Goal: Communication & Community: Answer question/provide support

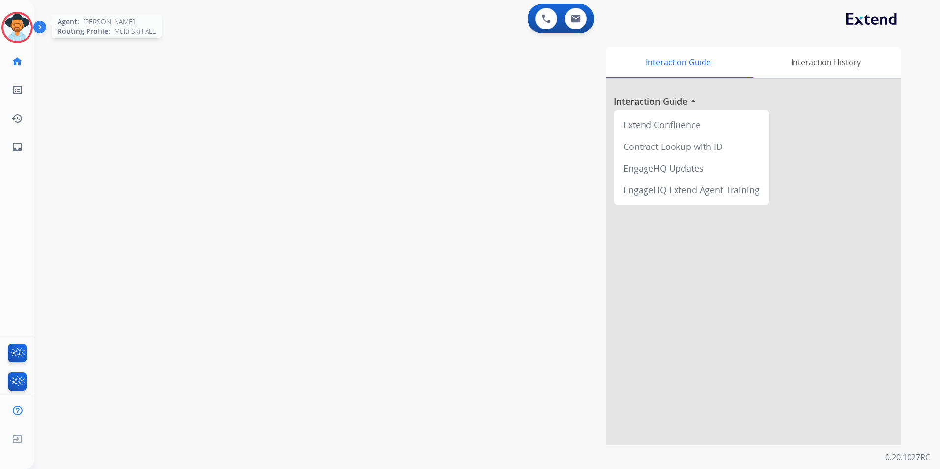
click at [19, 33] on img at bounding box center [17, 28] width 28 height 28
click at [22, 25] on img at bounding box center [17, 28] width 28 height 28
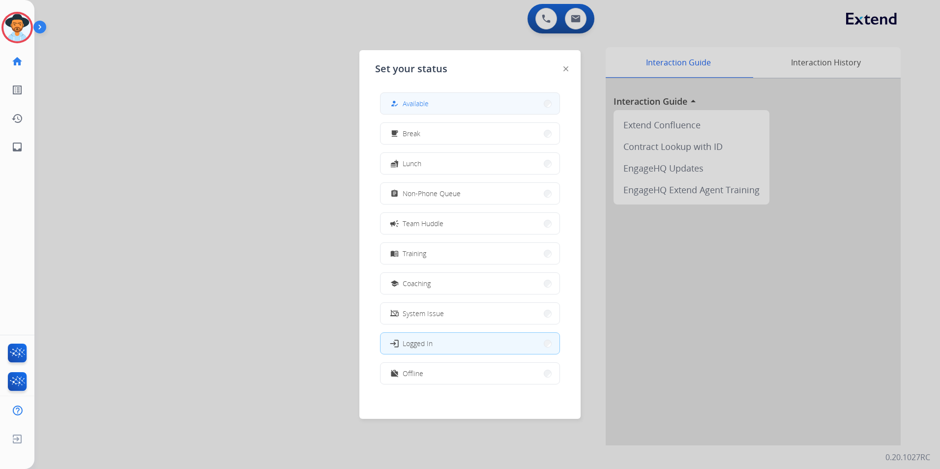
click at [428, 103] on span "Available" at bounding box center [416, 103] width 26 height 10
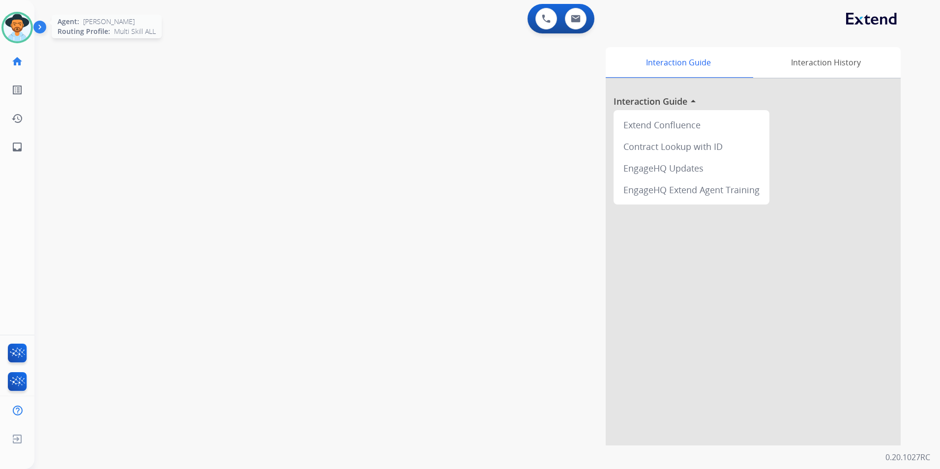
click at [20, 37] on img at bounding box center [17, 28] width 28 height 28
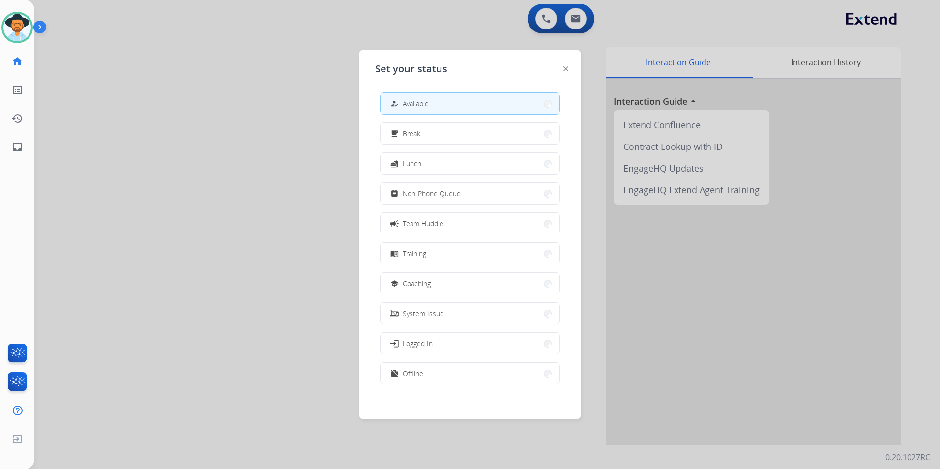
click at [267, 181] on div at bounding box center [470, 234] width 940 height 469
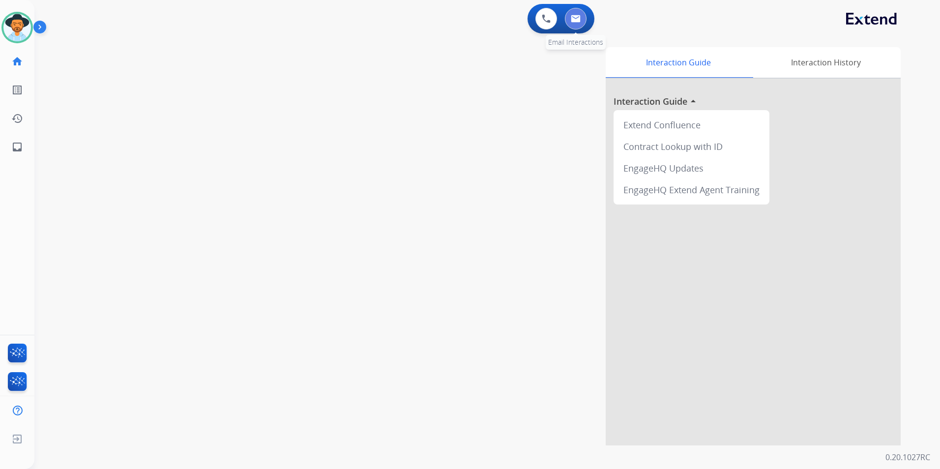
click at [580, 18] on img at bounding box center [576, 19] width 10 height 8
select select "**********"
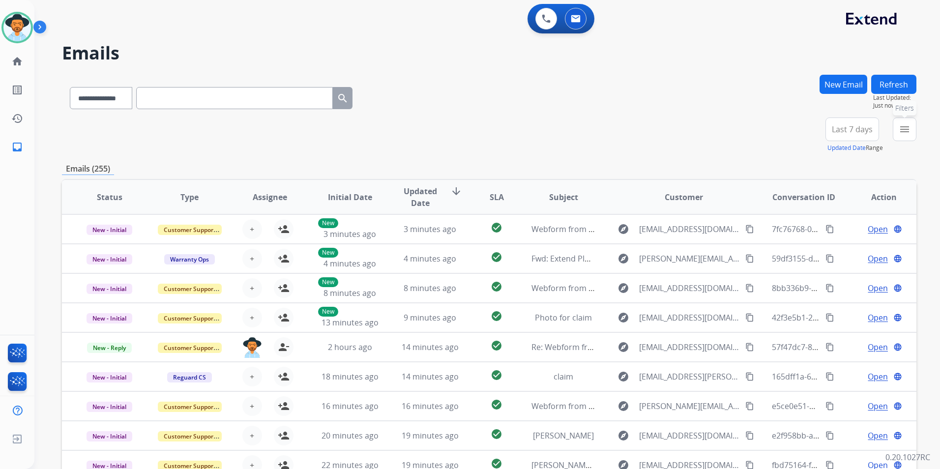
click at [902, 125] on mat-icon "menu" at bounding box center [905, 129] width 12 height 12
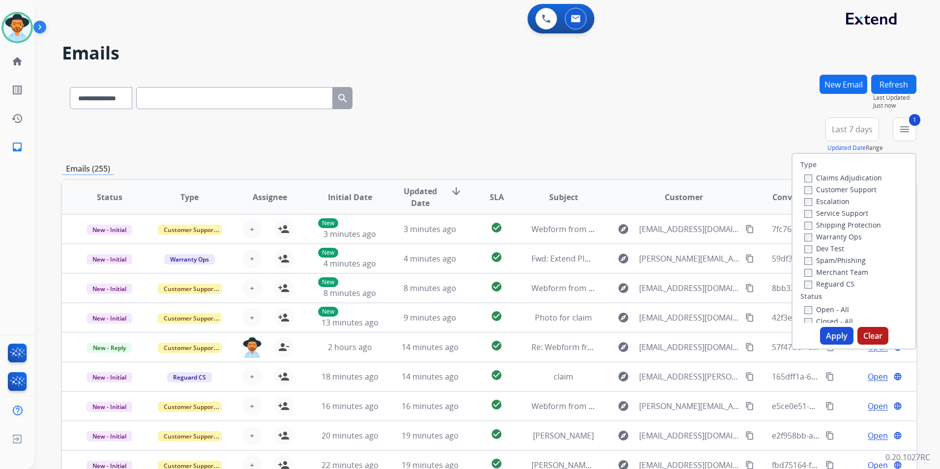
click at [828, 335] on button "Apply" at bounding box center [836, 336] width 33 height 18
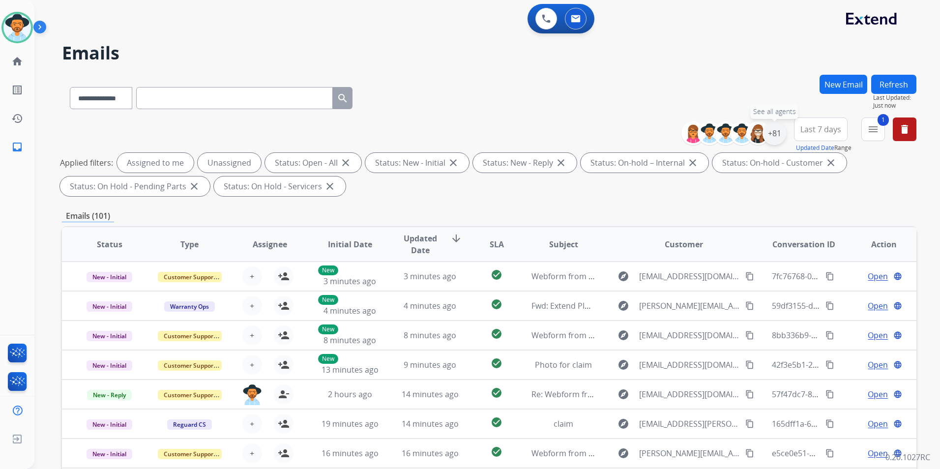
click at [779, 136] on div "+81" at bounding box center [775, 133] width 24 height 24
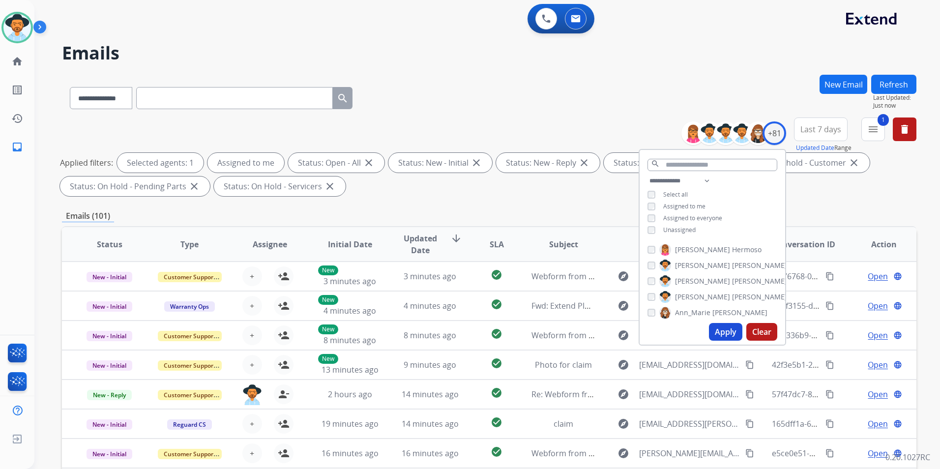
click at [720, 335] on button "Apply" at bounding box center [725, 332] width 33 height 18
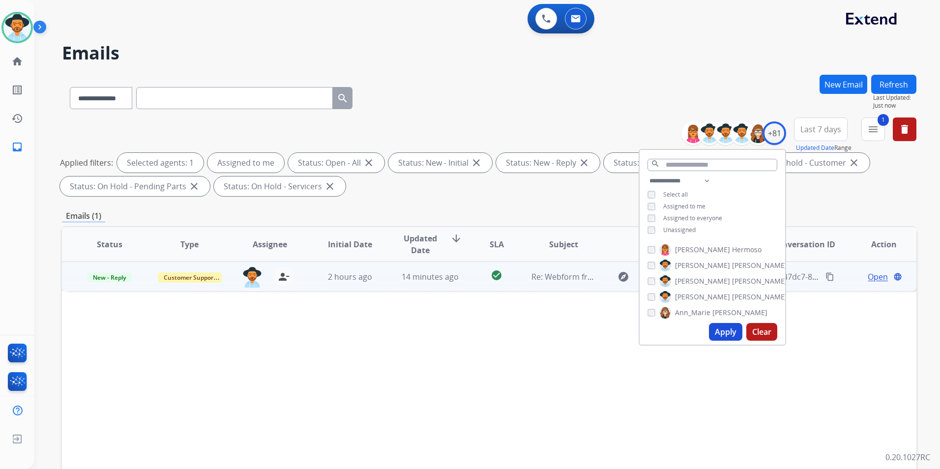
click at [407, 286] on td "14 minutes ago" at bounding box center [422, 276] width 80 height 29
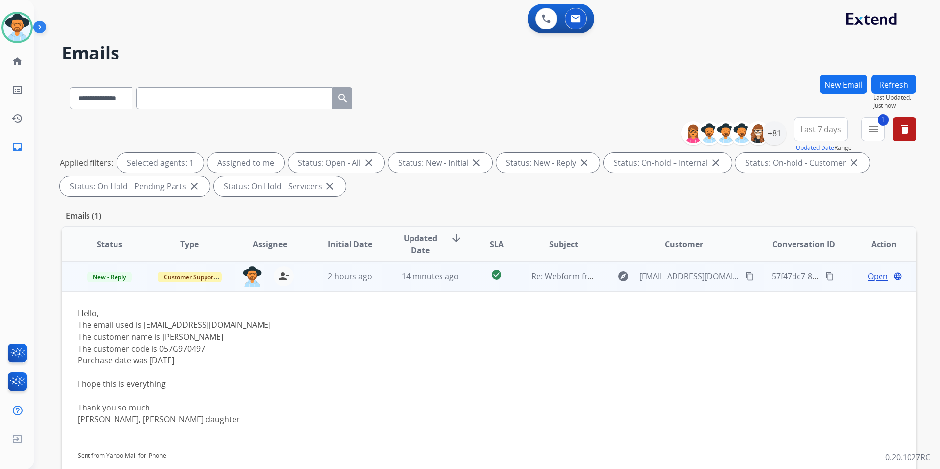
click at [874, 276] on span "Open" at bounding box center [878, 276] width 20 height 12
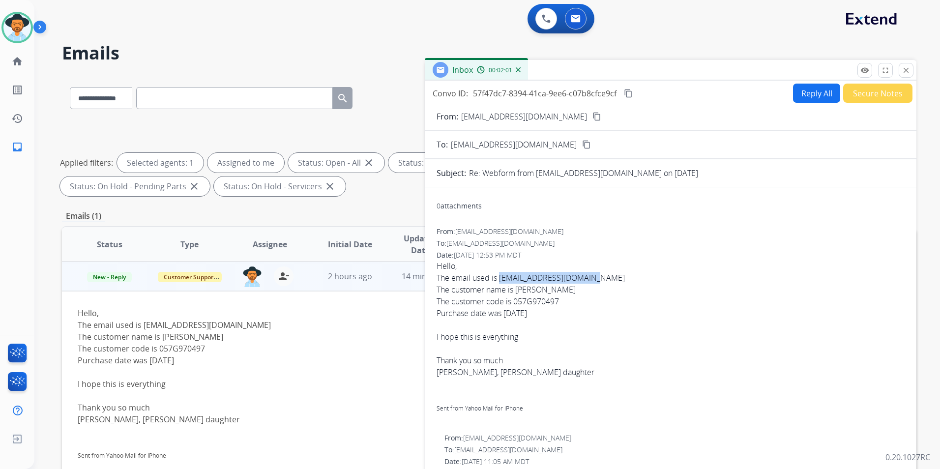
drag, startPoint x: 501, startPoint y: 276, endPoint x: 596, endPoint y: 280, distance: 95.5
click at [596, 280] on div "The email used is [EMAIL_ADDRESS][DOMAIN_NAME]" at bounding box center [671, 278] width 468 height 12
copy div "[EMAIL_ADDRESS][DOMAIN_NAME]"
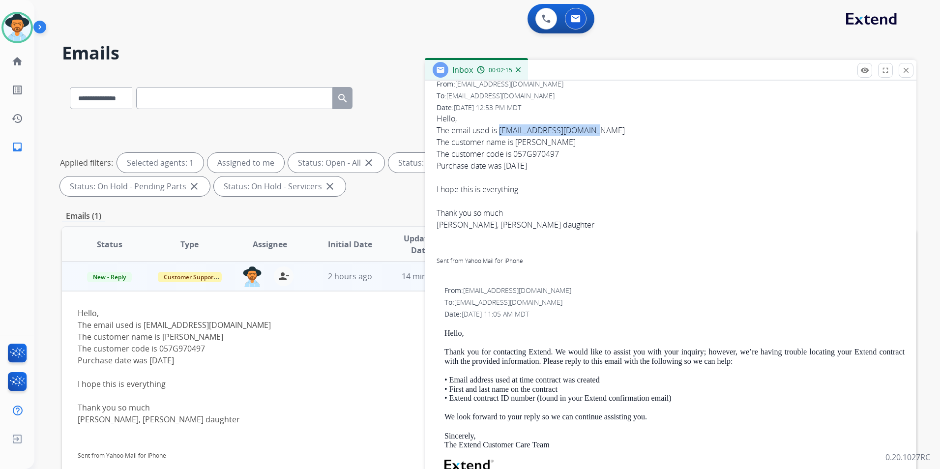
scroll to position [98, 0]
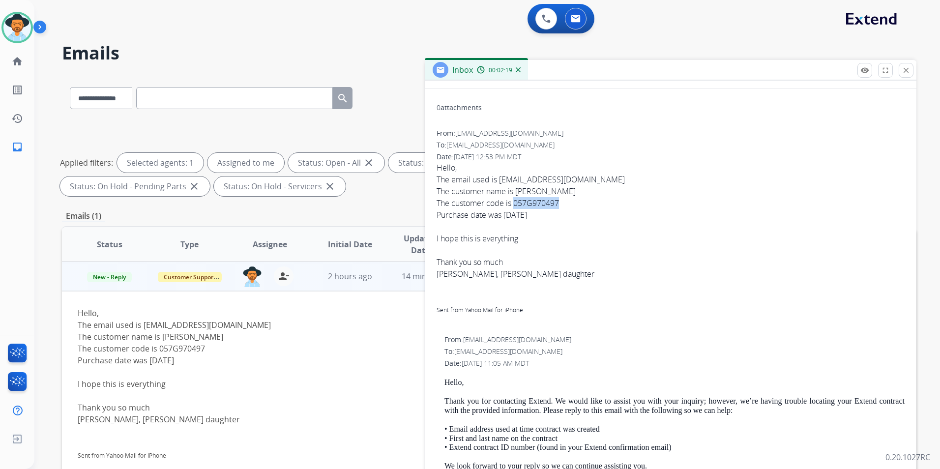
drag, startPoint x: 515, startPoint y: 202, endPoint x: 559, endPoint y: 203, distance: 44.7
click at [559, 203] on div "The customer code is 057G970497" at bounding box center [671, 203] width 468 height 12
copy div "057G970497"
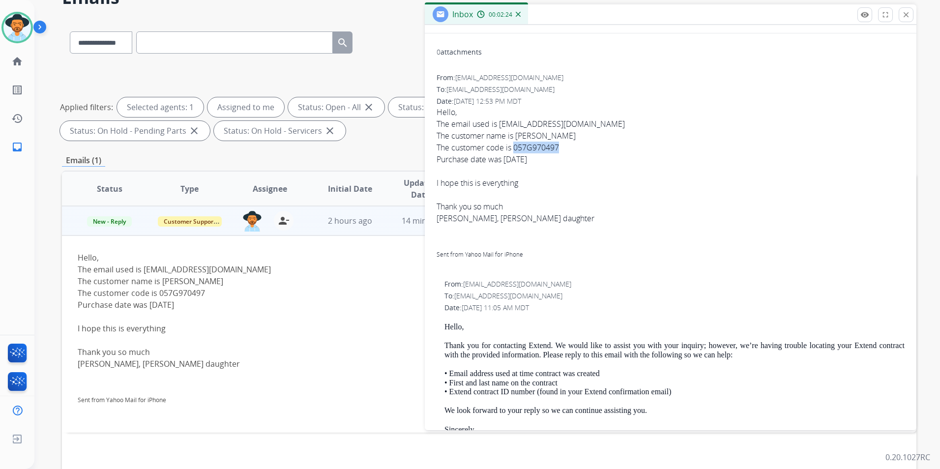
scroll to position [0, 0]
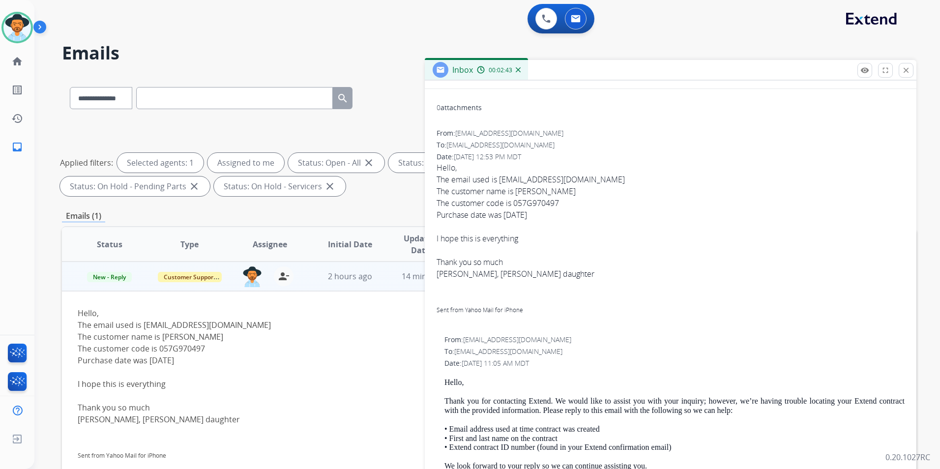
click at [699, 245] on div at bounding box center [671, 250] width 468 height 12
click at [907, 64] on button "close Close" at bounding box center [906, 70] width 15 height 15
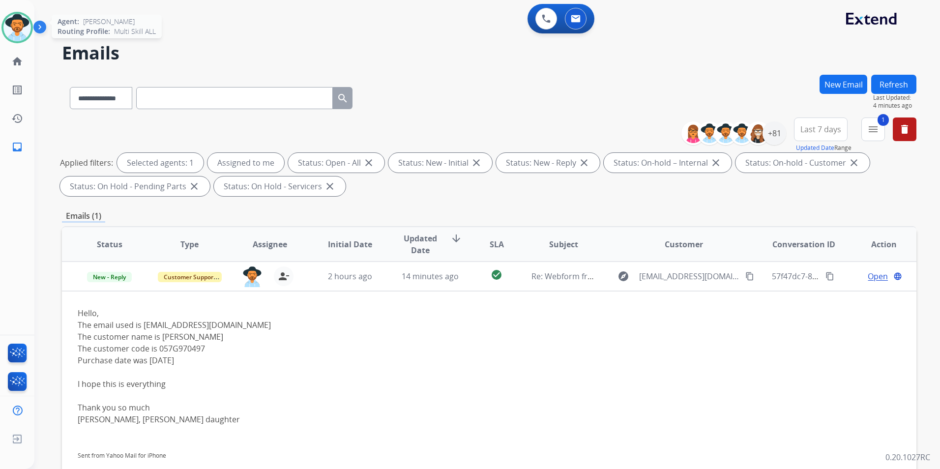
click at [14, 29] on img at bounding box center [17, 28] width 28 height 28
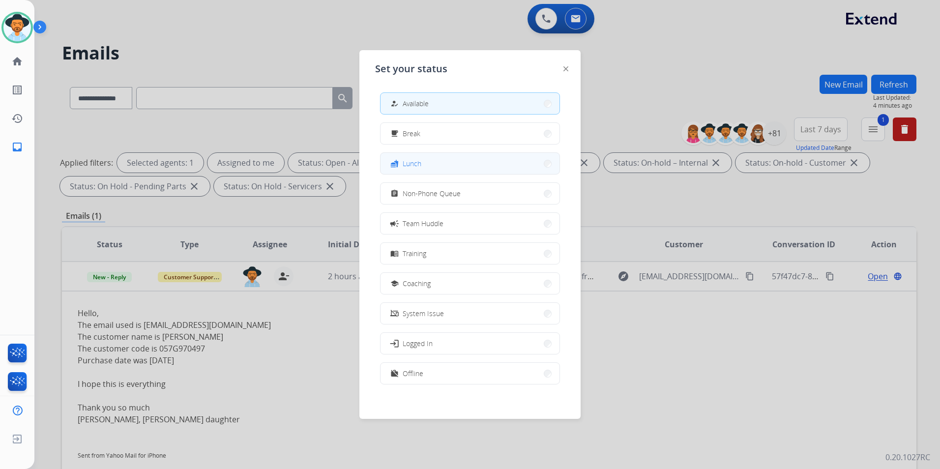
click at [435, 167] on button "fastfood Lunch" at bounding box center [470, 163] width 179 height 21
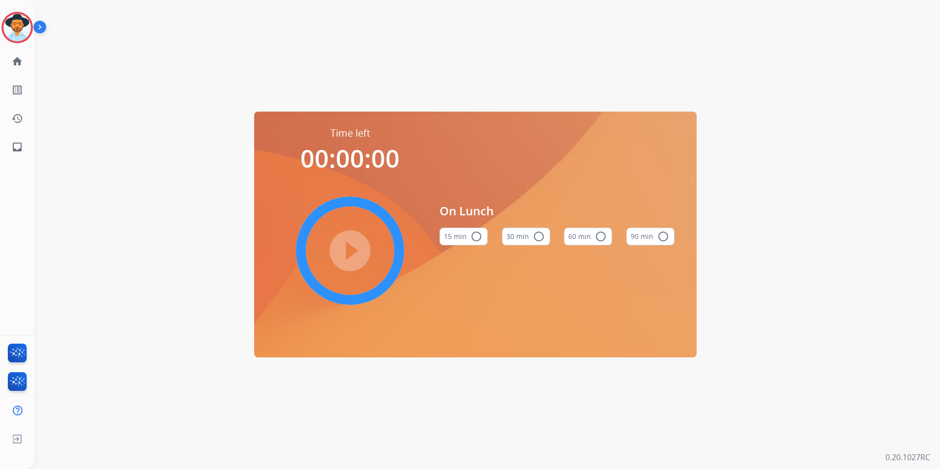
click at [593, 240] on button "60 min radio_button_unchecked" at bounding box center [588, 237] width 48 height 18
click at [19, 33] on img at bounding box center [17, 28] width 28 height 28
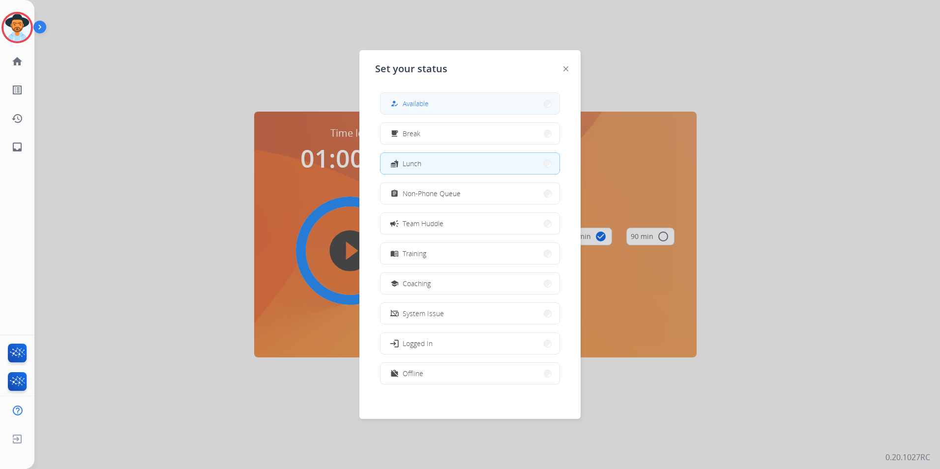
click at [410, 105] on span "Available" at bounding box center [416, 103] width 26 height 10
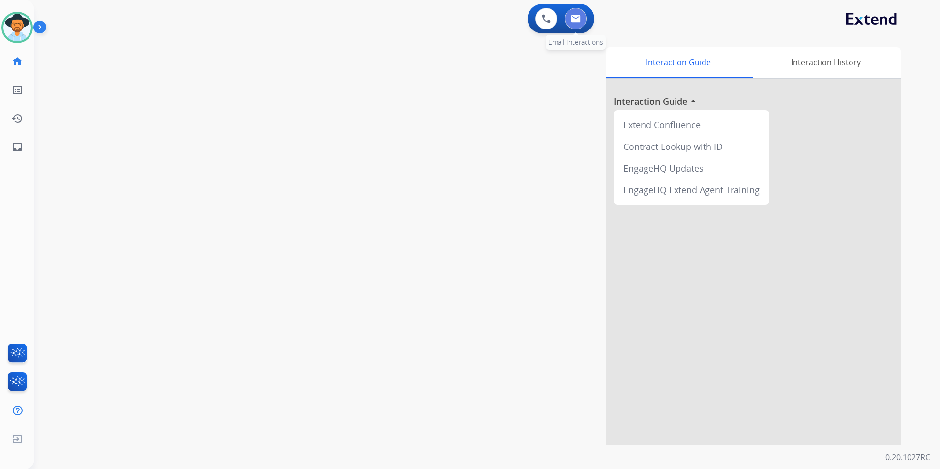
click at [583, 17] on button at bounding box center [576, 19] width 22 height 22
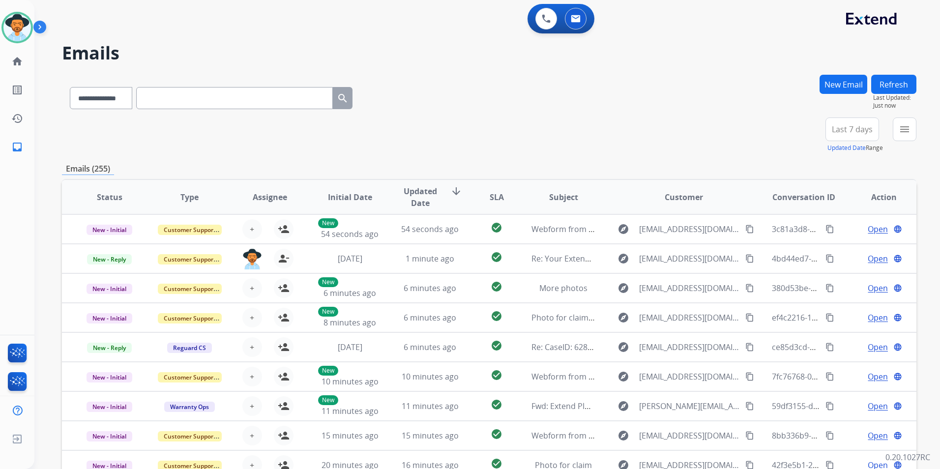
click at [906, 133] on mat-icon "menu" at bounding box center [905, 129] width 12 height 12
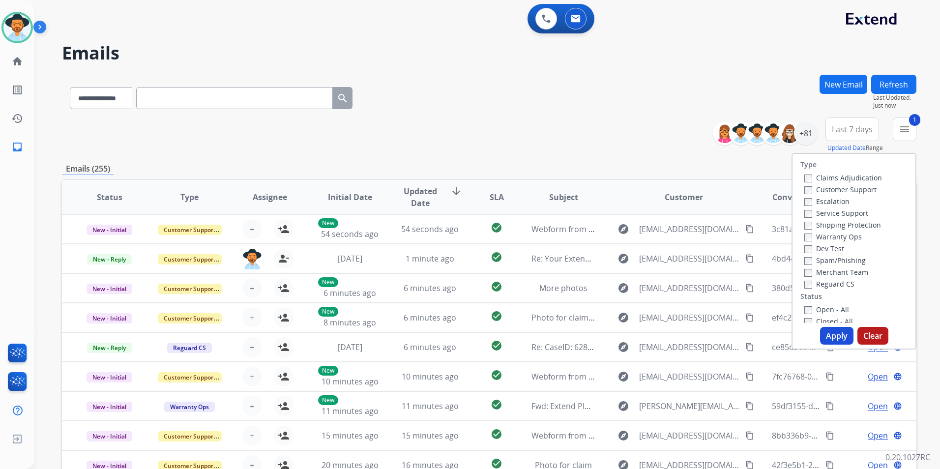
click at [827, 333] on button "Apply" at bounding box center [836, 336] width 33 height 18
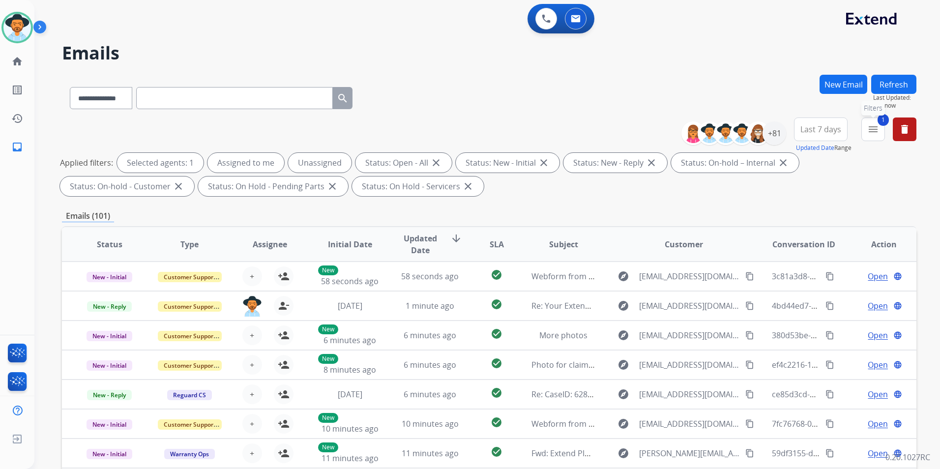
click at [872, 123] on mat-icon "menu" at bounding box center [873, 129] width 12 height 12
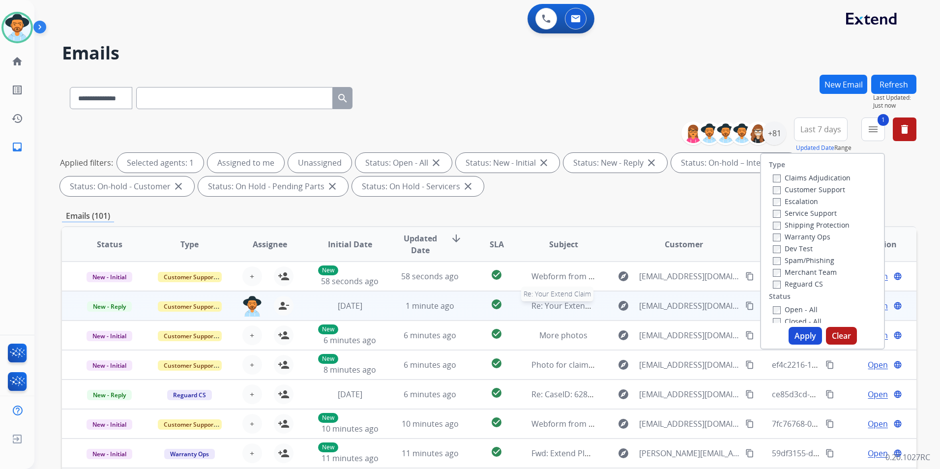
click at [559, 308] on span "Re: Your Extend Claim" at bounding box center [571, 305] width 81 height 11
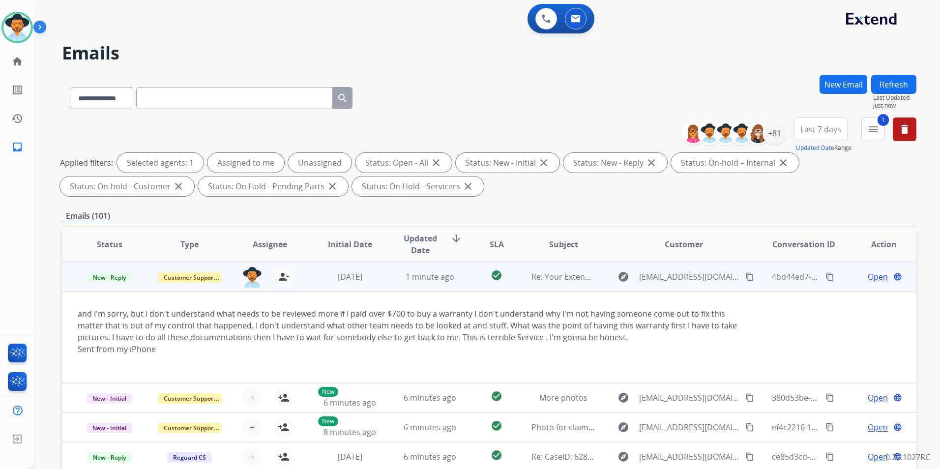
scroll to position [29, 0]
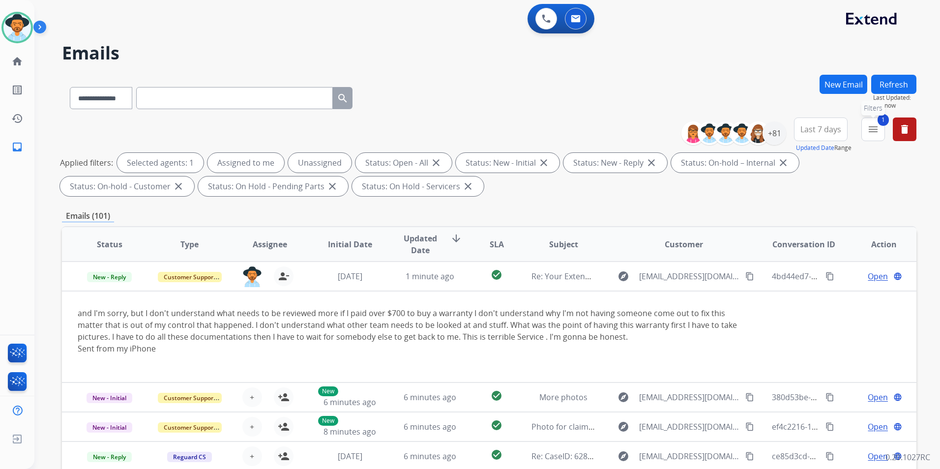
click at [875, 132] on mat-icon "menu" at bounding box center [873, 129] width 12 height 12
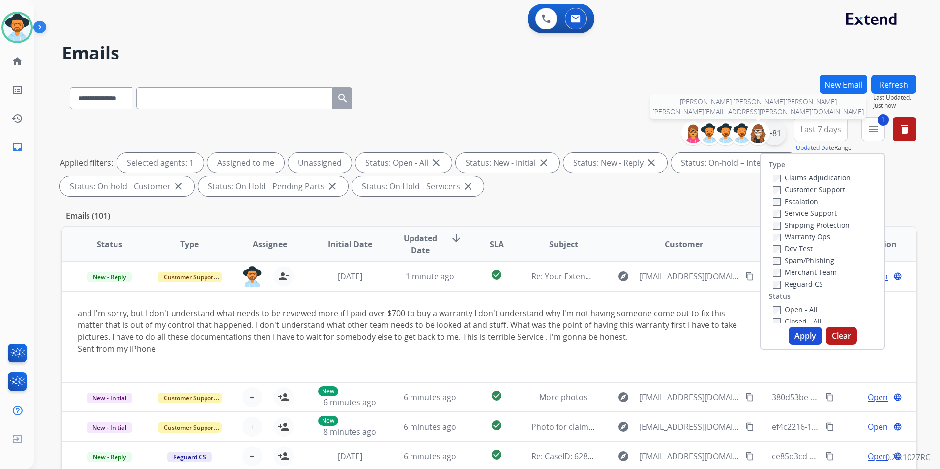
click at [769, 133] on div "+81" at bounding box center [775, 133] width 24 height 24
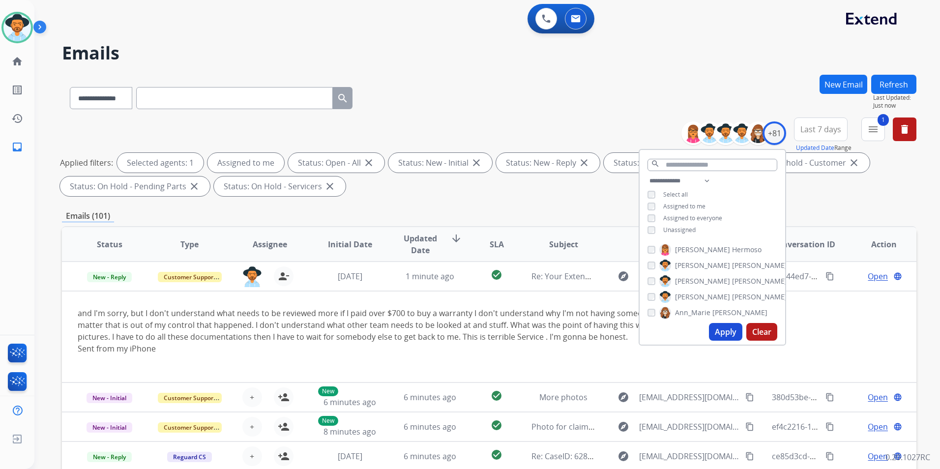
click at [721, 330] on button "Apply" at bounding box center [725, 332] width 33 height 18
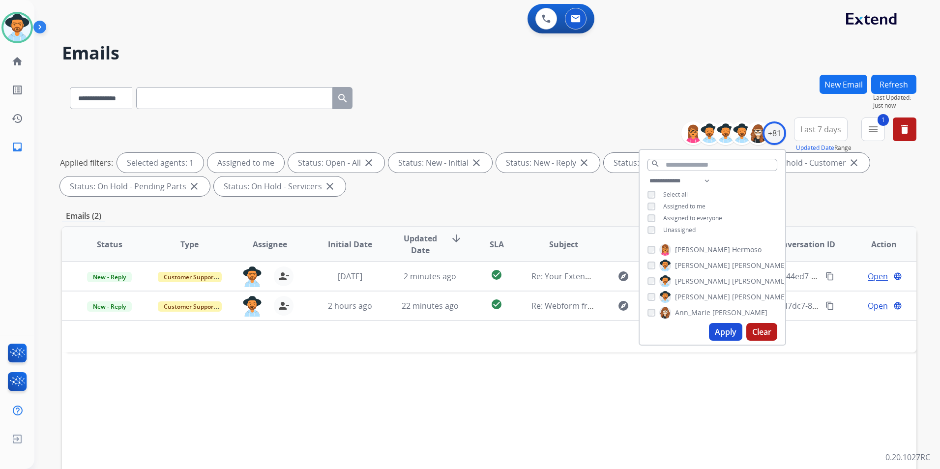
scroll to position [0, 0]
click at [681, 60] on h2 "Emails" at bounding box center [489, 53] width 854 height 20
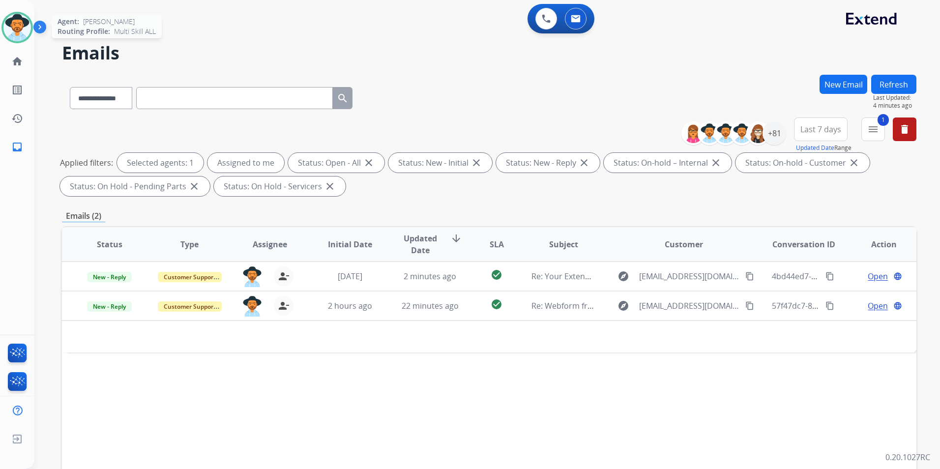
click at [17, 34] on img at bounding box center [17, 28] width 28 height 28
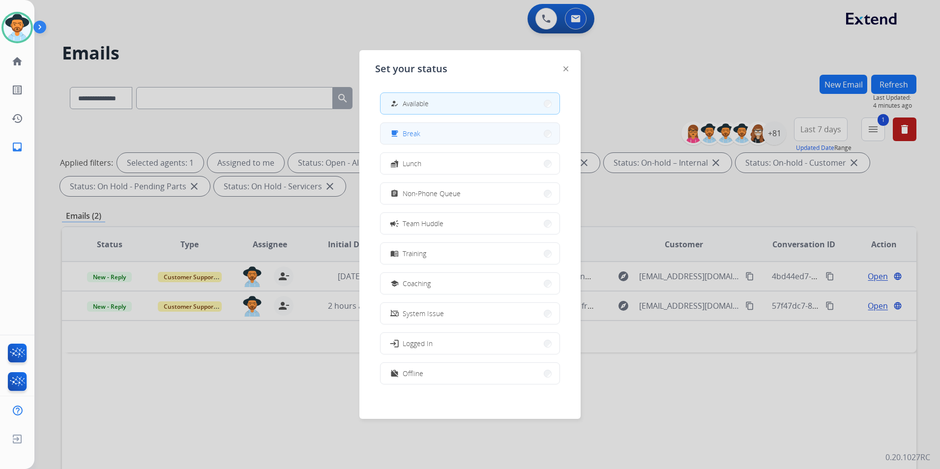
click at [470, 139] on button "free_breakfast Break" at bounding box center [470, 133] width 179 height 21
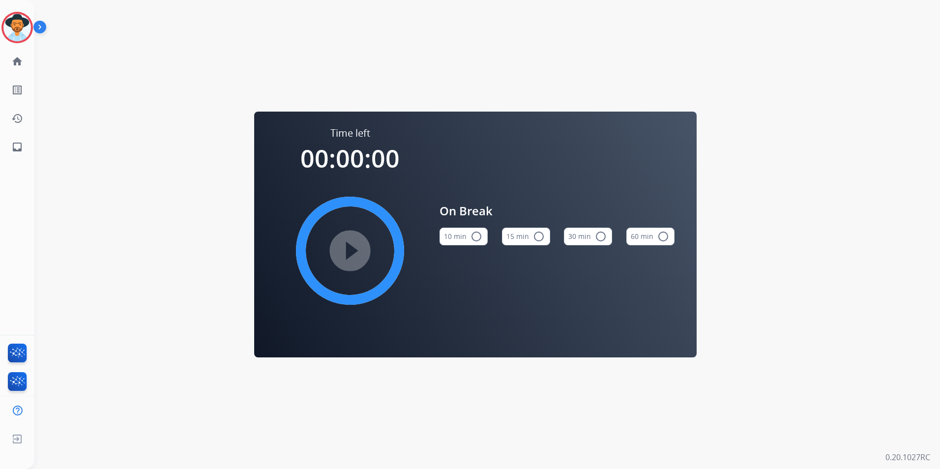
click at [103, 264] on div "Time left 00:00:00 play_circle_filled On Break 10 min radio_button_unchecked 15…" at bounding box center [475, 234] width 882 height 469
drag, startPoint x: 103, startPoint y: 264, endPoint x: 123, endPoint y: 83, distance: 182.5
click at [167, 101] on div "Time left 00:00:00 play_circle_filled On Break 10 min radio_button_unchecked 15…" at bounding box center [475, 234] width 882 height 469
click at [21, 25] on img at bounding box center [17, 28] width 28 height 28
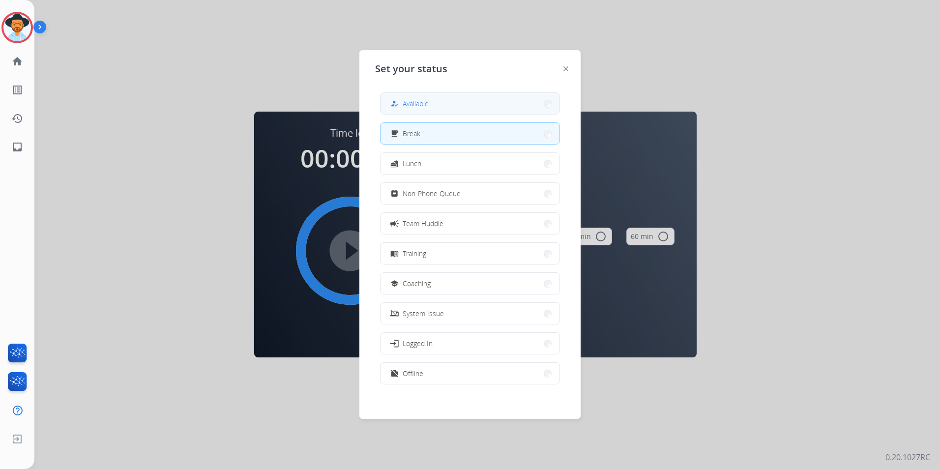
click at [446, 103] on button "how_to_reg Available" at bounding box center [470, 103] width 179 height 21
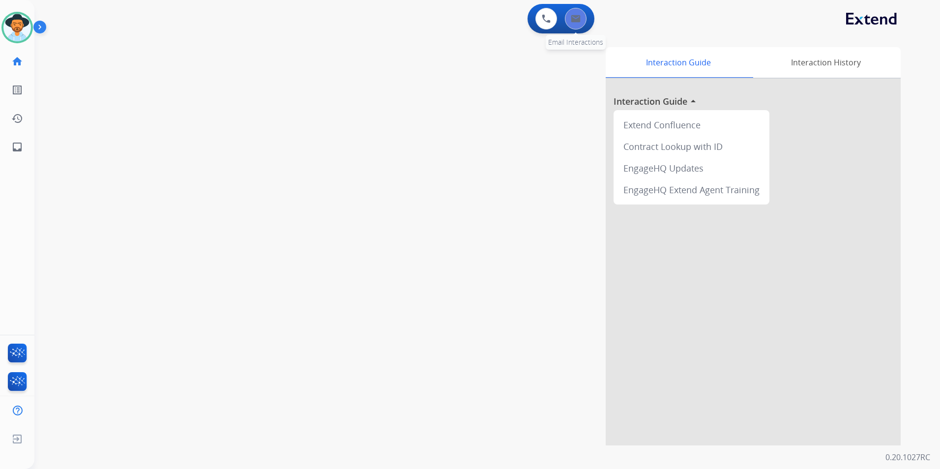
click at [573, 17] on img at bounding box center [576, 19] width 10 height 8
select select "**********"
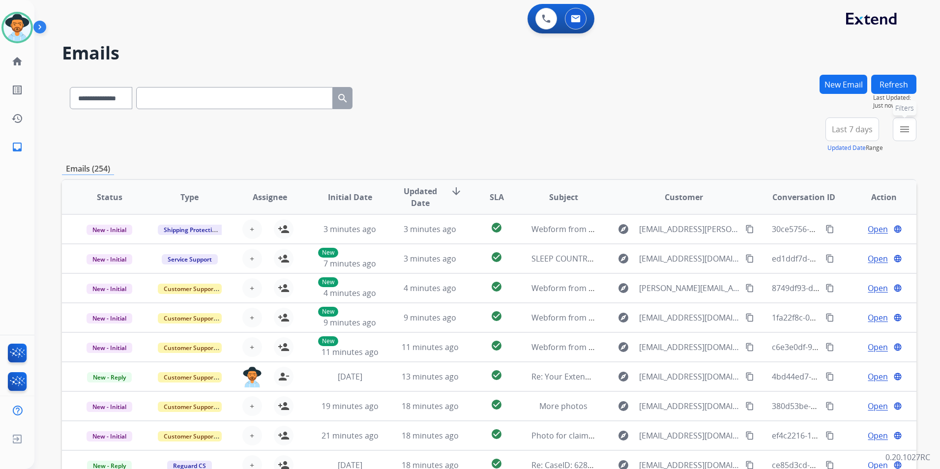
click at [908, 129] on mat-icon "menu" at bounding box center [905, 129] width 12 height 12
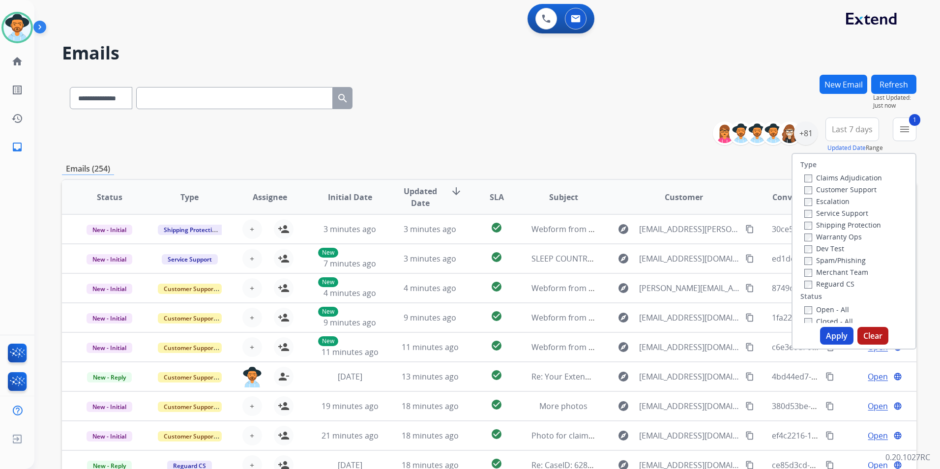
click at [832, 337] on button "Apply" at bounding box center [836, 336] width 33 height 18
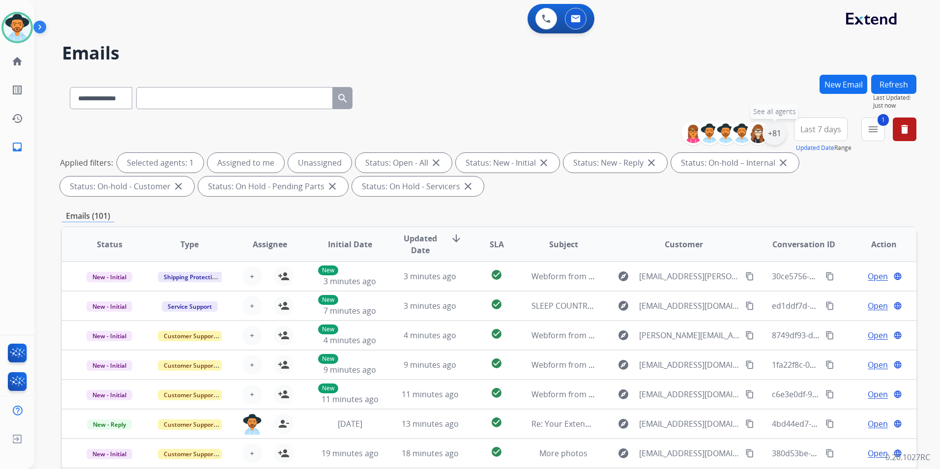
click at [773, 134] on div "+81" at bounding box center [775, 133] width 24 height 24
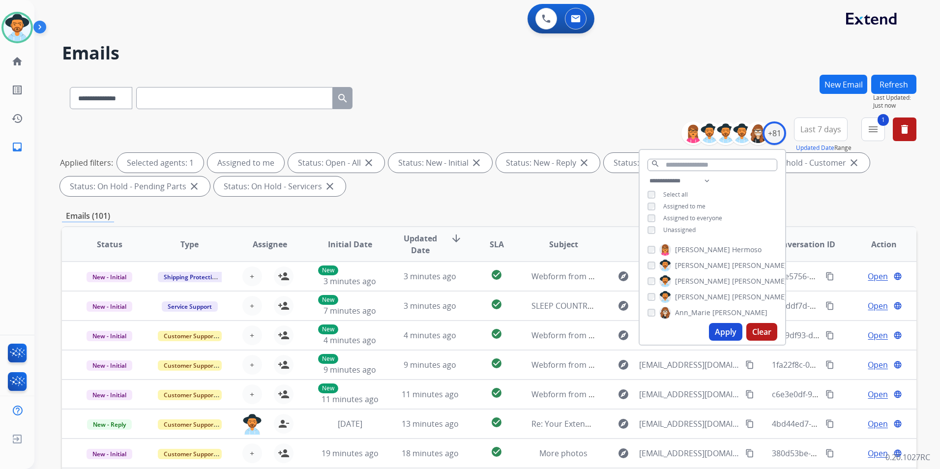
click at [728, 335] on button "Apply" at bounding box center [725, 332] width 33 height 18
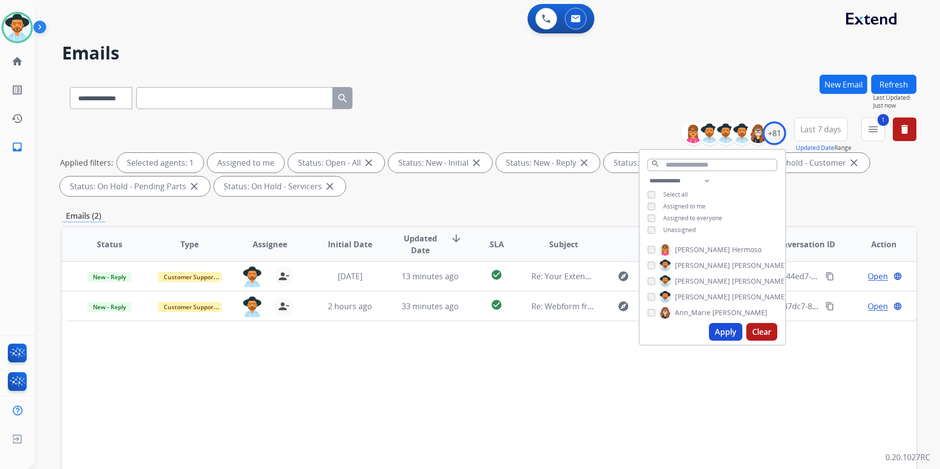
click at [580, 373] on div "Status Type Assignee Initial Date Updated Date arrow_downward SLA Subject Custo…" at bounding box center [489, 390] width 854 height 329
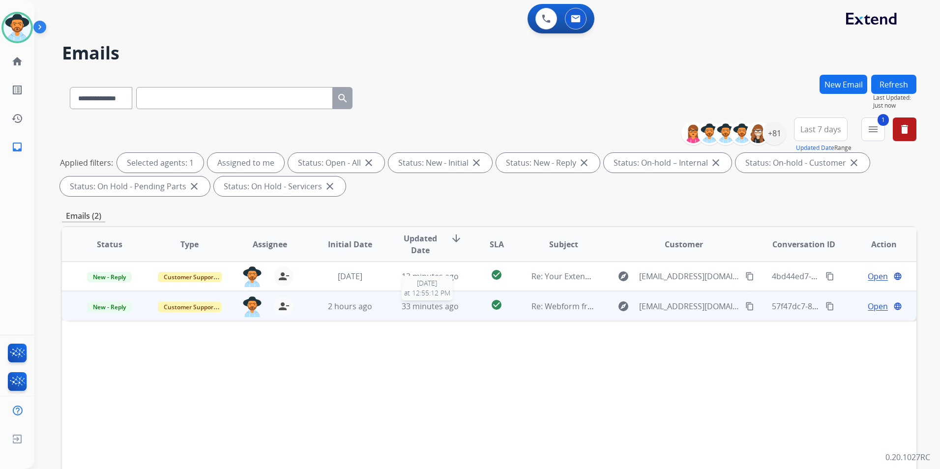
click at [416, 308] on span "33 minutes ago" at bounding box center [430, 306] width 57 height 11
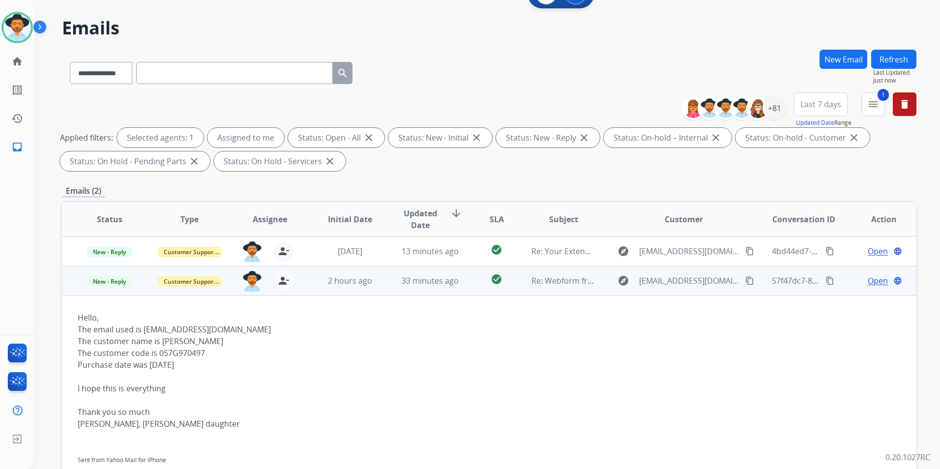
scroll to position [49, 0]
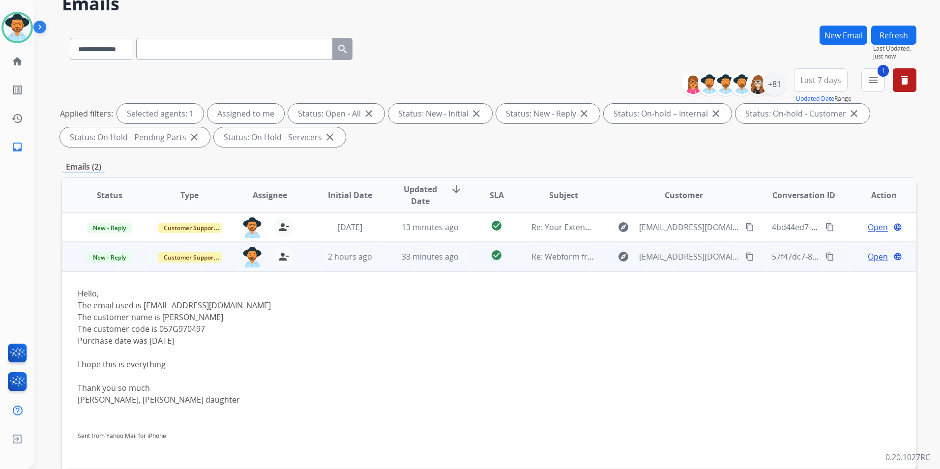
click at [873, 259] on span "Open" at bounding box center [878, 257] width 20 height 12
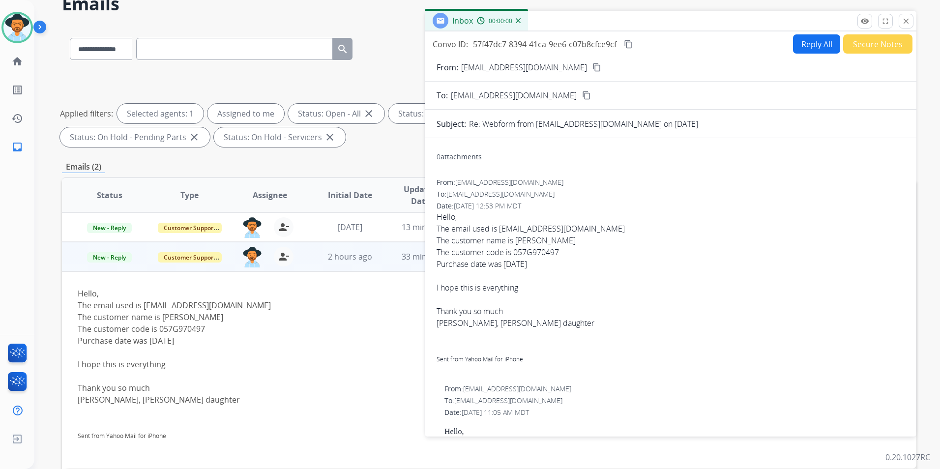
click at [805, 41] on button "Reply All" at bounding box center [816, 43] width 47 height 19
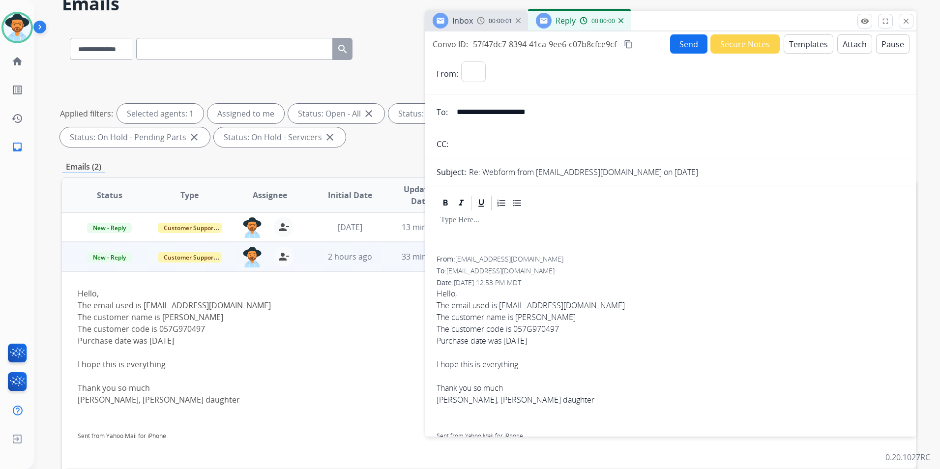
select select "**********"
click at [799, 43] on button "Templates" at bounding box center [809, 43] width 50 height 19
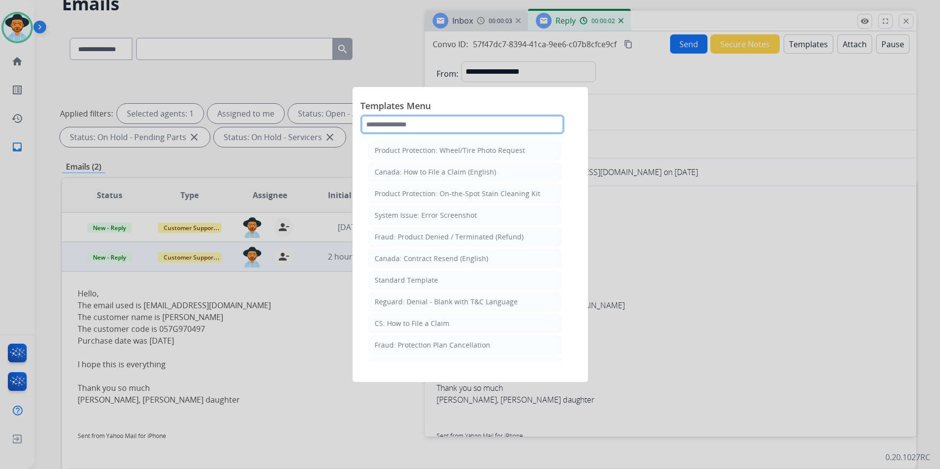
click at [434, 120] on input "text" at bounding box center [462, 125] width 204 height 20
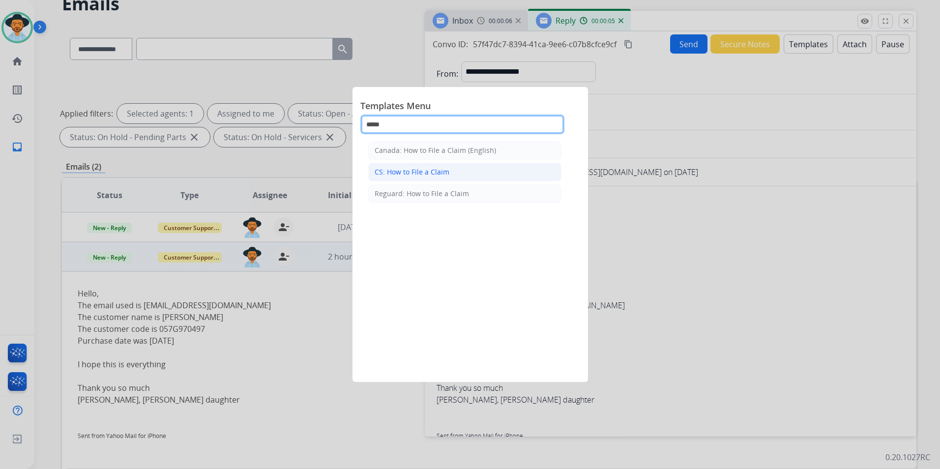
type input "****"
click at [408, 168] on div "CS: How to File a Claim" at bounding box center [412, 172] width 75 height 10
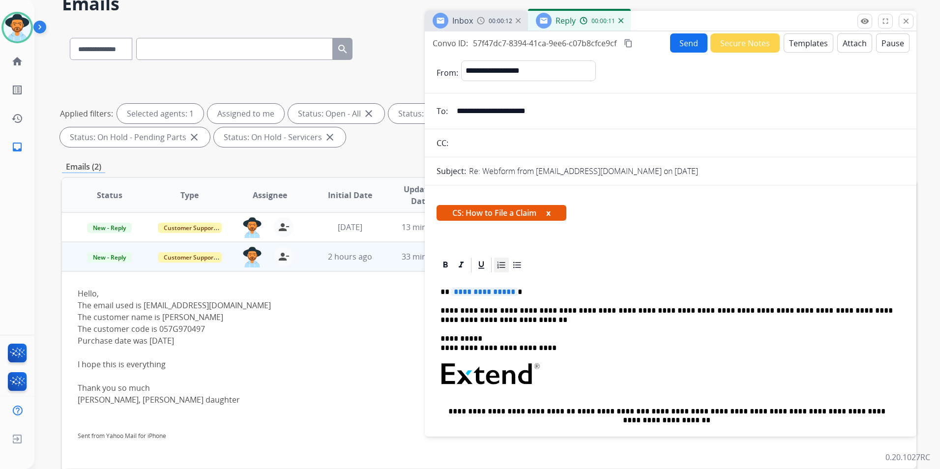
scroll to position [0, 0]
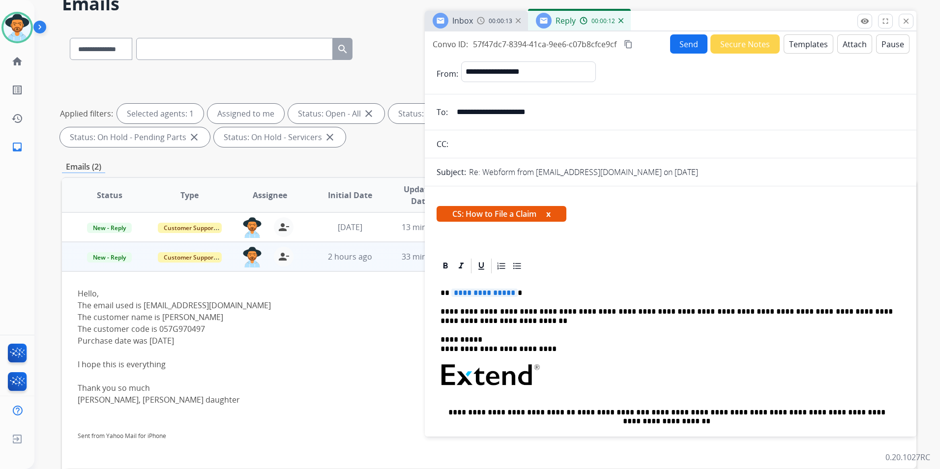
click at [489, 291] on span "**********" at bounding box center [484, 293] width 66 height 8
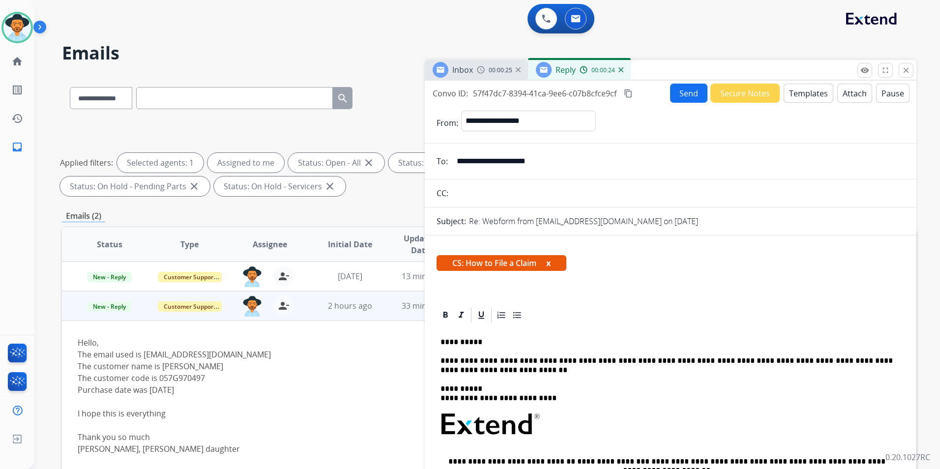
click at [684, 92] on button "Send" at bounding box center [688, 93] width 37 height 19
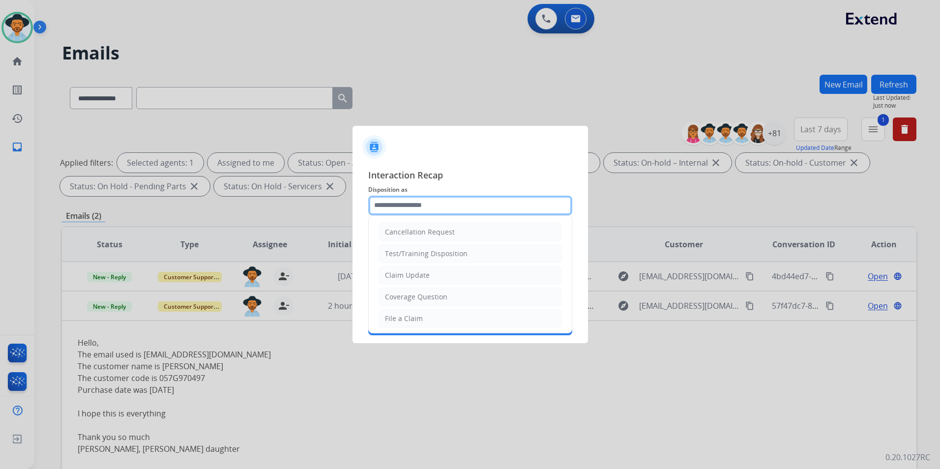
click at [408, 199] on input "text" at bounding box center [470, 206] width 204 height 20
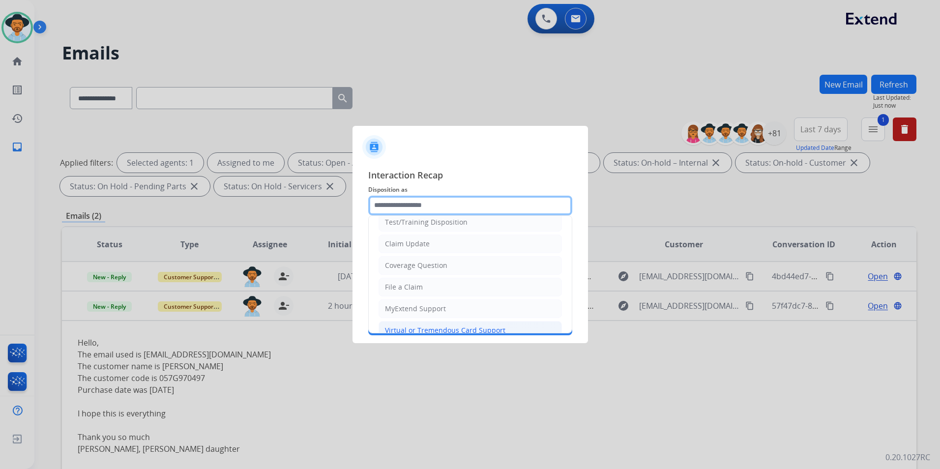
scroll to position [49, 0]
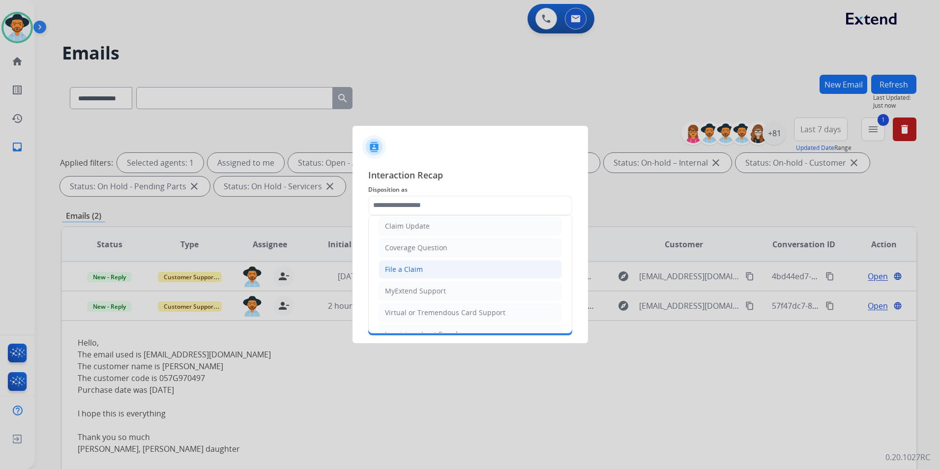
click at [409, 266] on div "File a Claim" at bounding box center [404, 269] width 38 height 10
type input "**********"
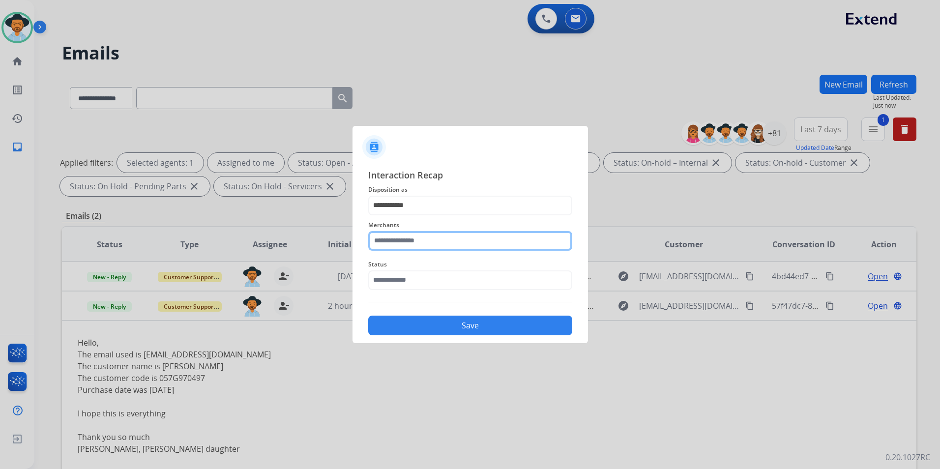
click at [404, 248] on input "text" at bounding box center [470, 241] width 204 height 20
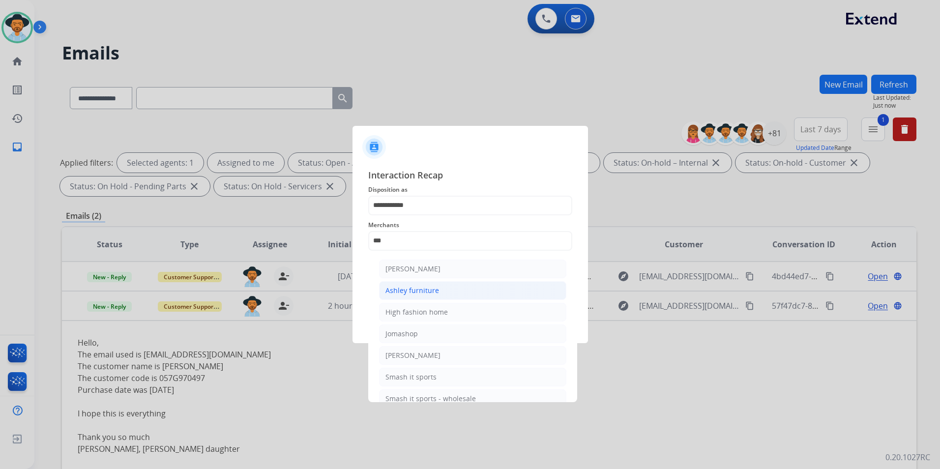
click at [426, 291] on div "Ashley furniture" at bounding box center [412, 291] width 54 height 10
type input "**********"
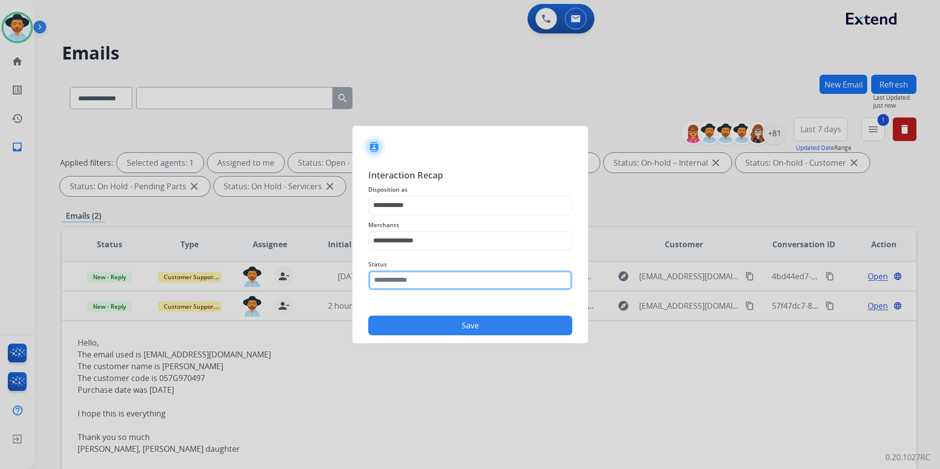
click at [422, 282] on input "text" at bounding box center [470, 280] width 204 height 20
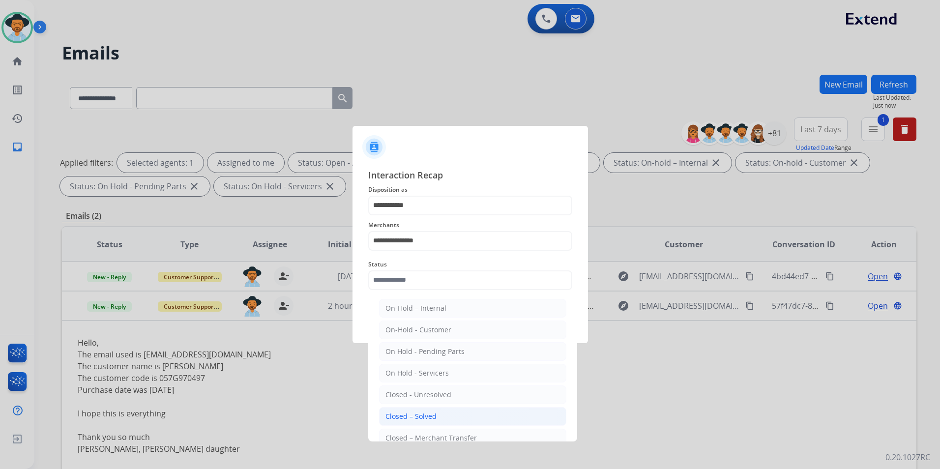
click at [431, 412] on div "Closed – Solved" at bounding box center [410, 416] width 51 height 10
type input "**********"
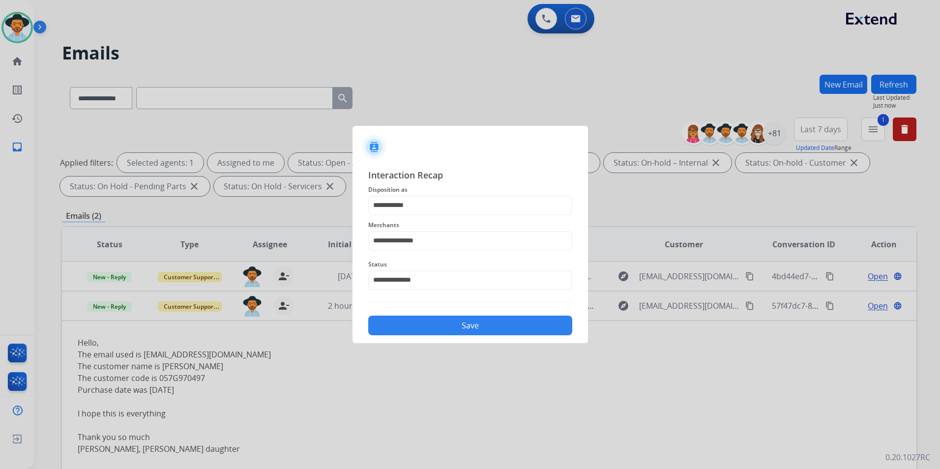
click at [457, 327] on button "Save" at bounding box center [470, 326] width 204 height 20
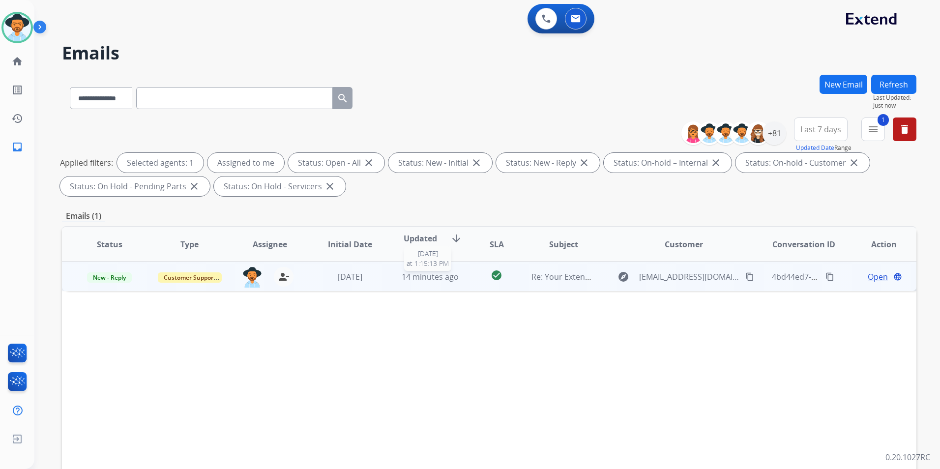
click at [434, 281] on span "14 minutes ago" at bounding box center [430, 276] width 57 height 11
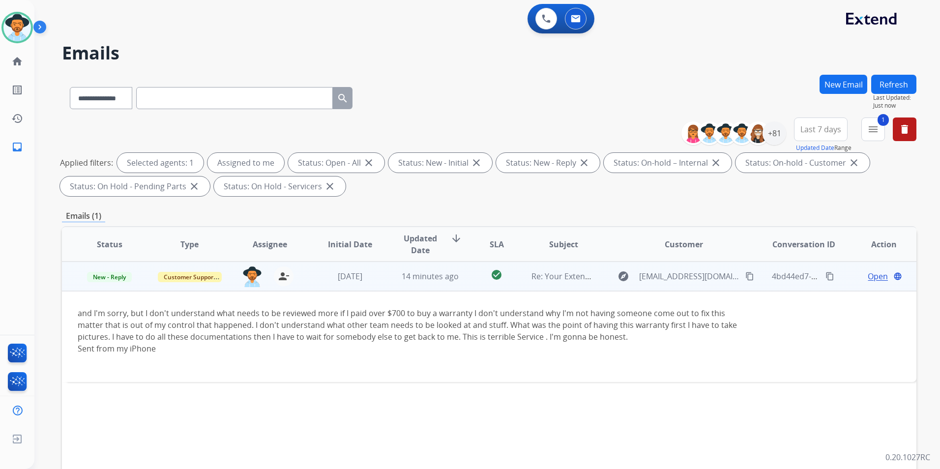
click at [877, 281] on span "Open" at bounding box center [878, 276] width 20 height 12
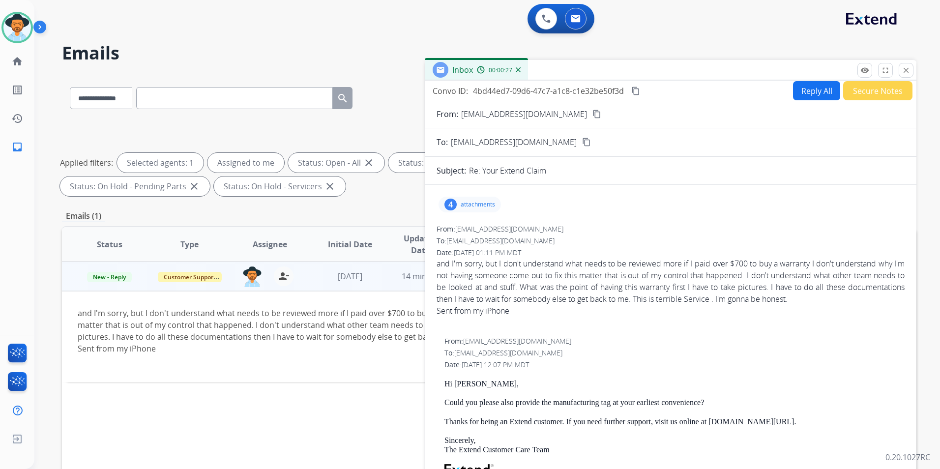
scroll to position [0, 0]
click at [466, 272] on span "and I'm sorry, but I don't understand what needs to be reviewed more if I paid …" at bounding box center [671, 295] width 468 height 71
click at [592, 112] on mat-icon "content_copy" at bounding box center [596, 116] width 9 height 9
click at [907, 71] on mat-icon "close" at bounding box center [906, 70] width 9 height 9
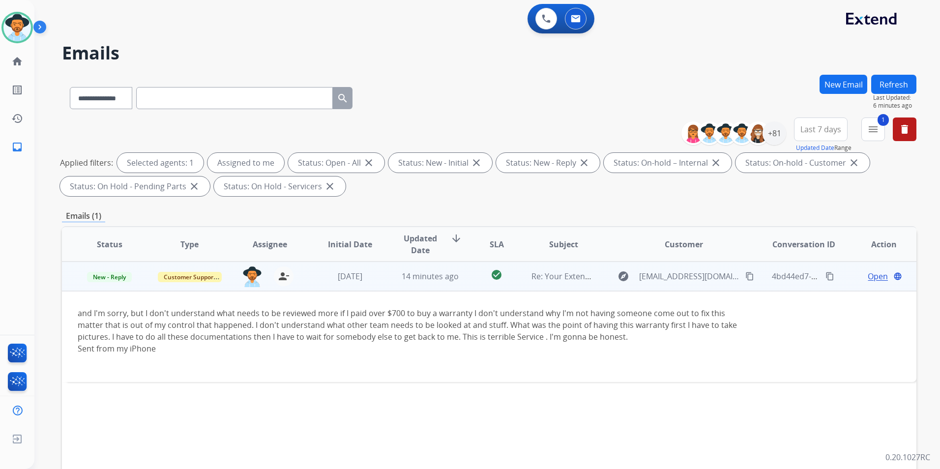
click at [746, 277] on mat-icon "content_copy" at bounding box center [749, 276] width 9 height 9
click at [825, 276] on mat-icon "content_copy" at bounding box center [829, 276] width 9 height 9
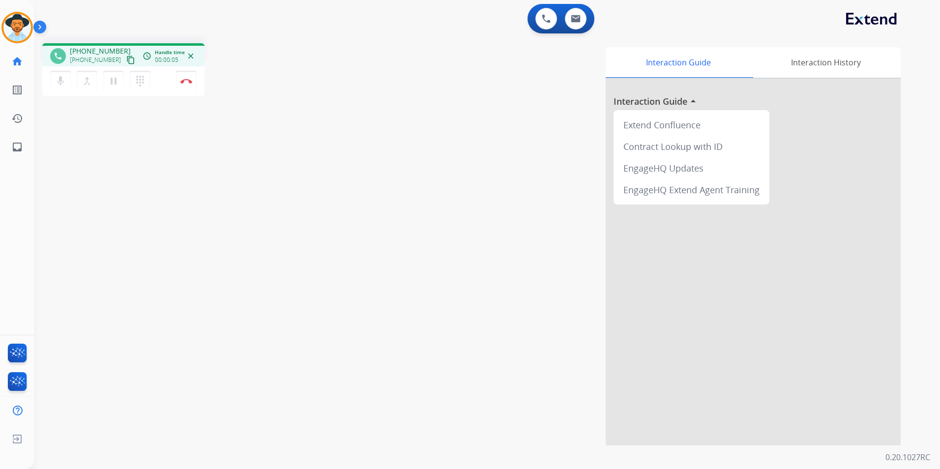
click at [126, 60] on mat-icon "content_copy" at bounding box center [130, 60] width 9 height 9
click at [126, 57] on mat-icon "content_copy" at bounding box center [130, 60] width 9 height 9
click at [188, 87] on button "Disconnect" at bounding box center [186, 81] width 21 height 21
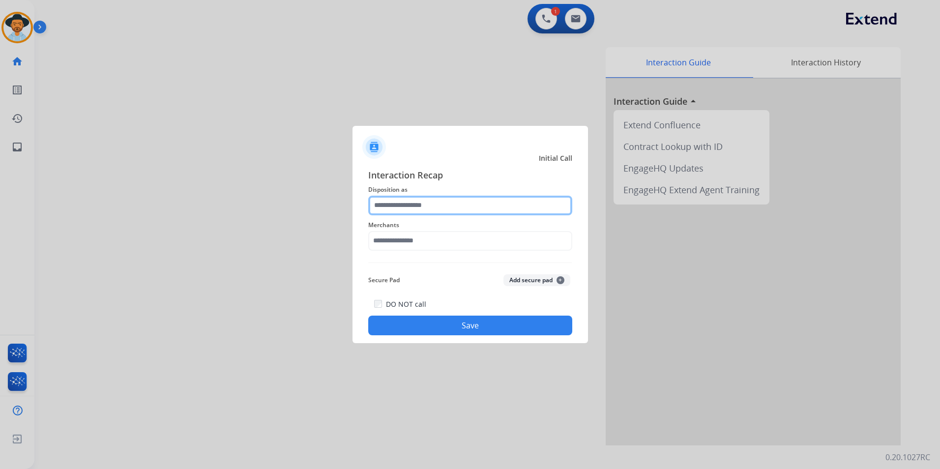
click at [445, 205] on input "text" at bounding box center [470, 206] width 204 height 20
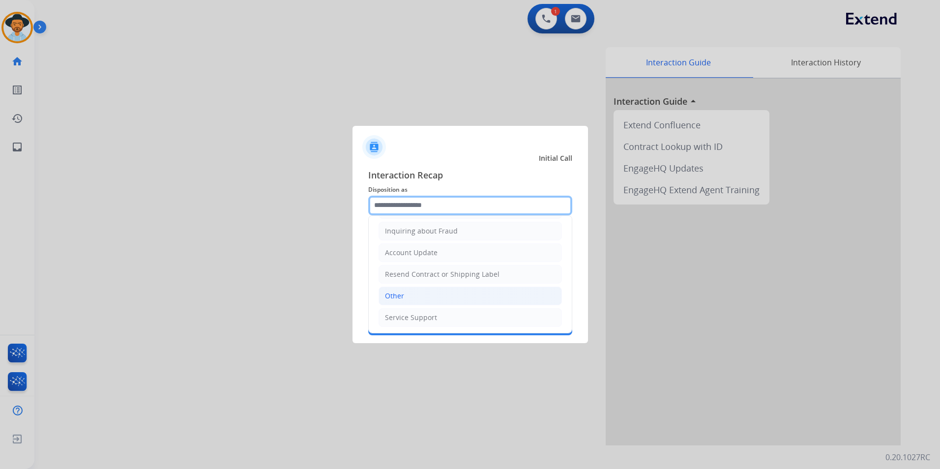
scroll to position [153, 0]
click at [408, 295] on li "Other" at bounding box center [470, 295] width 183 height 19
type input "*****"
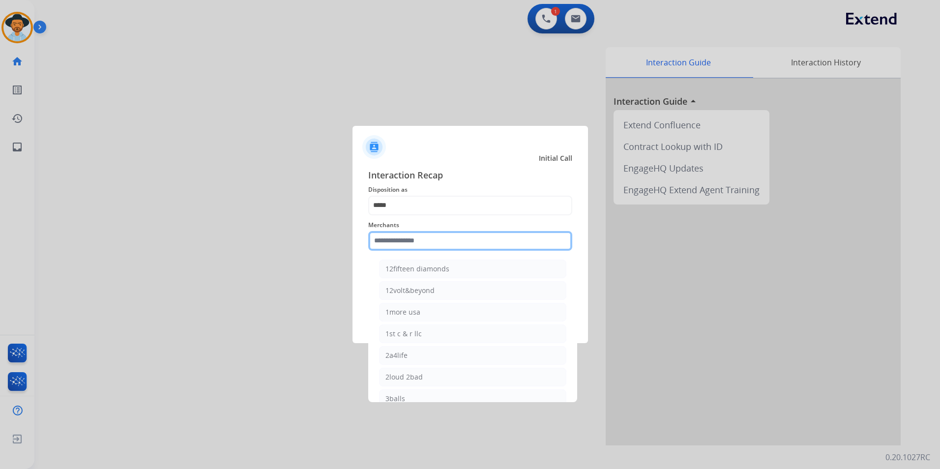
click at [425, 243] on input "text" at bounding box center [470, 241] width 204 height 20
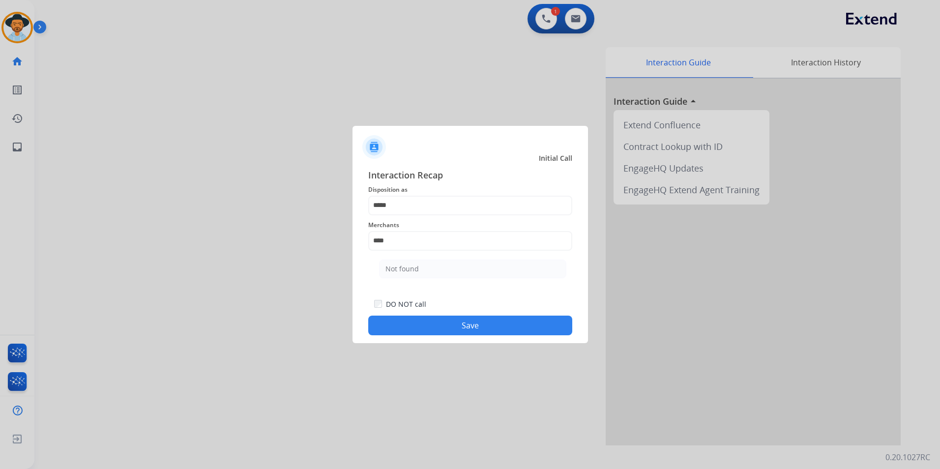
click at [418, 273] on li "Not found" at bounding box center [472, 269] width 187 height 19
type input "*********"
click at [449, 329] on button "Save" at bounding box center [470, 326] width 204 height 20
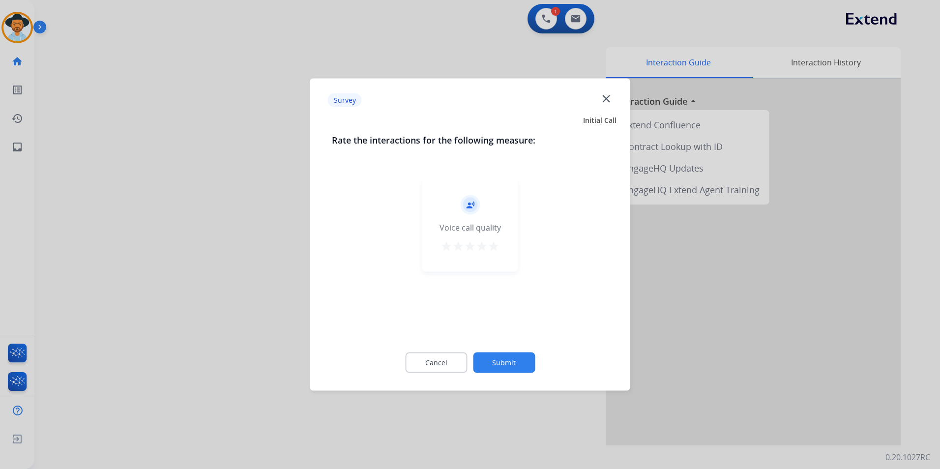
drag, startPoint x: 497, startPoint y: 249, endPoint x: 496, endPoint y: 260, distance: 11.4
click at [497, 248] on mat-icon "star" at bounding box center [494, 246] width 12 height 12
click at [503, 355] on button "Submit" at bounding box center [504, 363] width 62 height 21
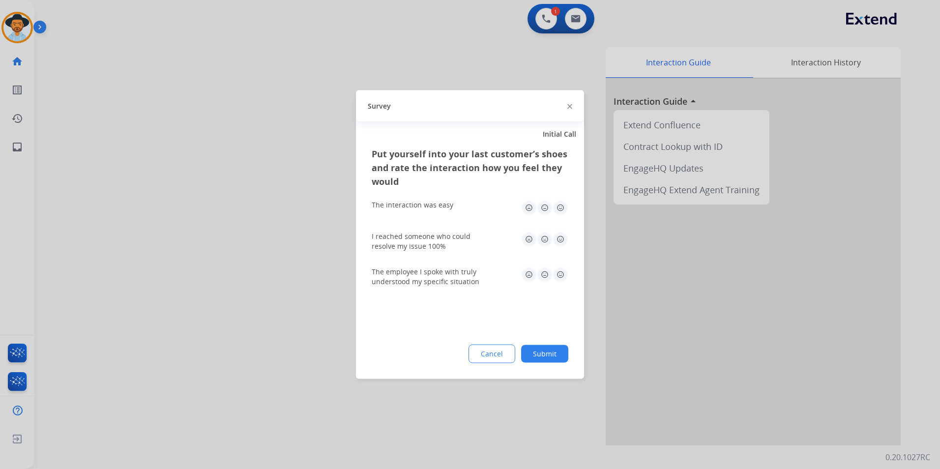
click at [562, 209] on img at bounding box center [561, 208] width 16 height 16
drag, startPoint x: 561, startPoint y: 249, endPoint x: 562, endPoint y: 242, distance: 6.9
click at [561, 248] on div "I reached someone who could resolve my issue 100%" at bounding box center [470, 242] width 197 height 20
click at [562, 239] on img at bounding box center [561, 240] width 16 height 16
click at [559, 275] on img at bounding box center [561, 275] width 16 height 16
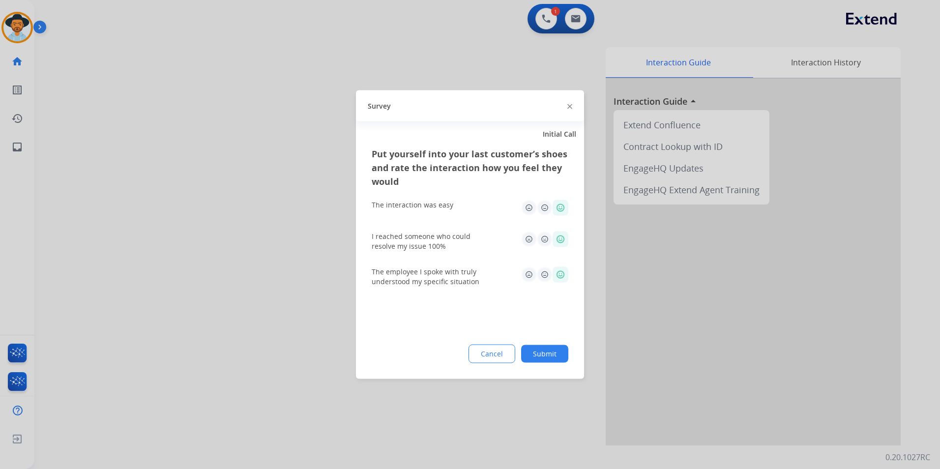
click at [557, 359] on button "Submit" at bounding box center [544, 354] width 47 height 18
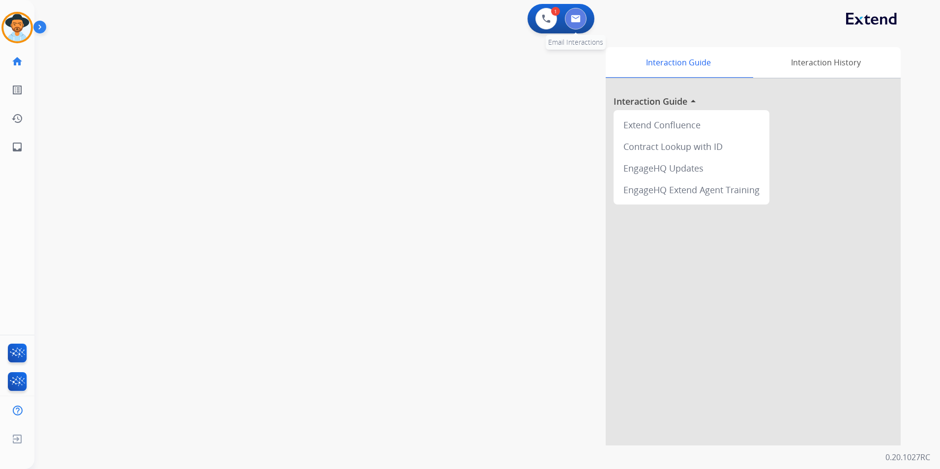
click at [586, 18] on button at bounding box center [576, 19] width 22 height 22
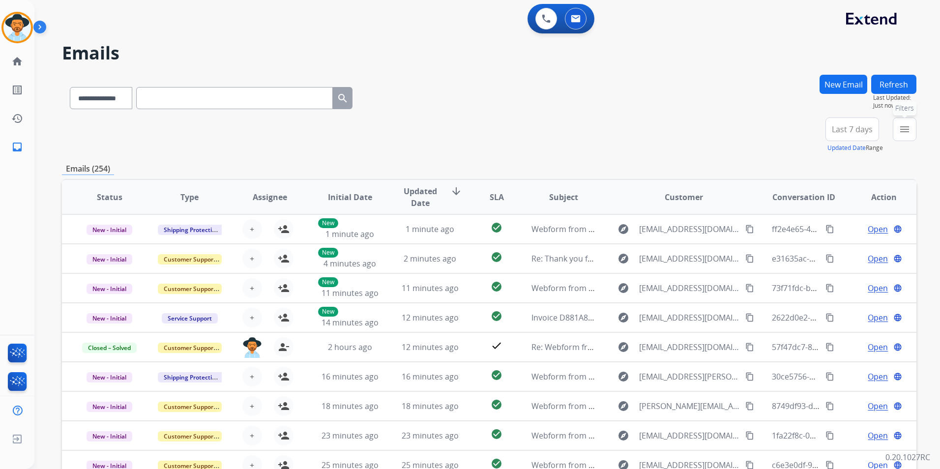
click at [913, 128] on button "menu Filters" at bounding box center [905, 130] width 24 height 24
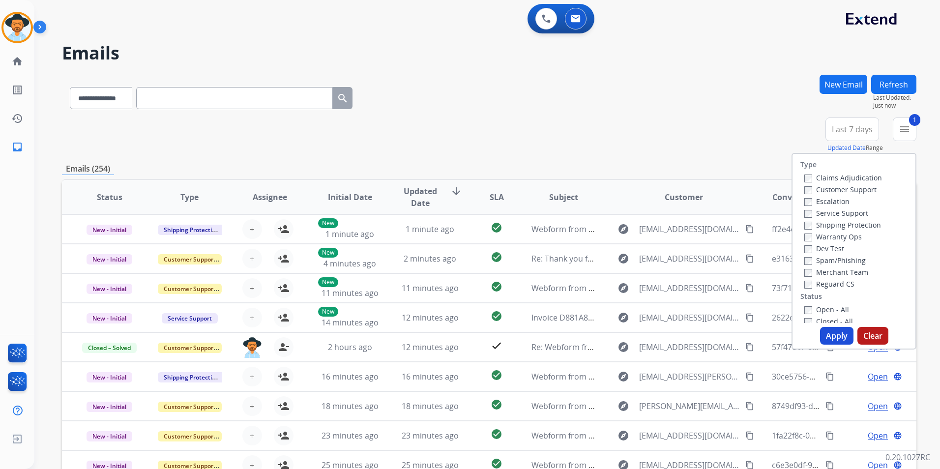
click at [835, 339] on button "Apply" at bounding box center [836, 336] width 33 height 18
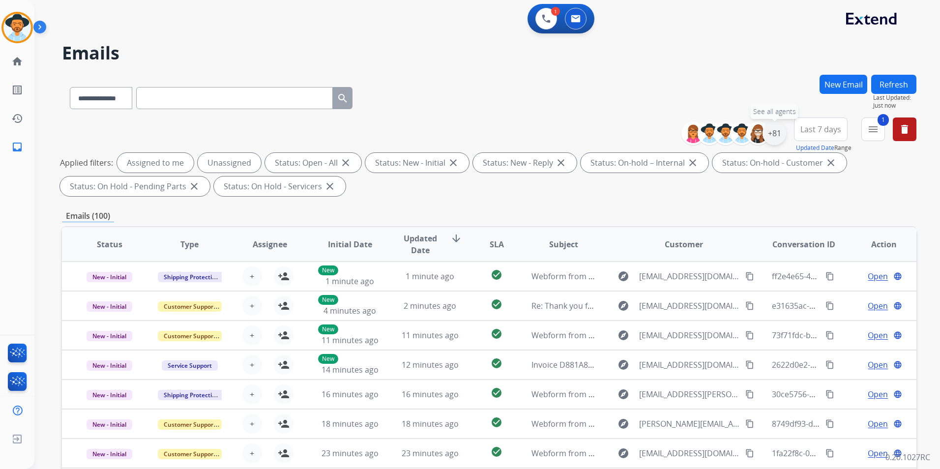
click at [770, 135] on div "+81" at bounding box center [775, 133] width 24 height 24
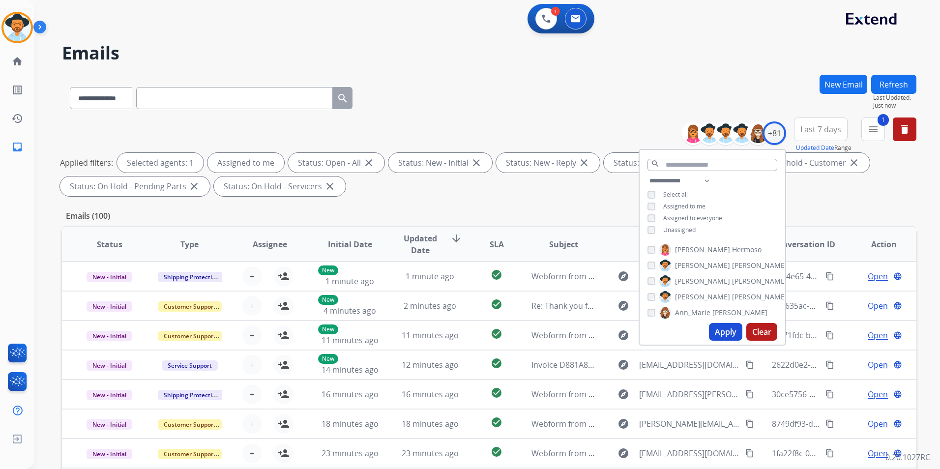
click at [724, 336] on button "Apply" at bounding box center [725, 332] width 33 height 18
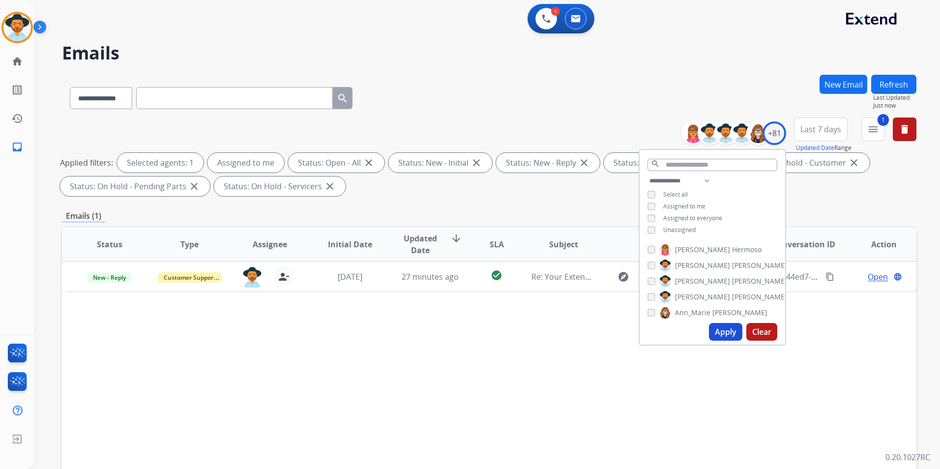
click at [453, 354] on div "Status Type Assignee Initial Date Updated Date arrow_downward SLA Subject Custo…" at bounding box center [489, 390] width 854 height 329
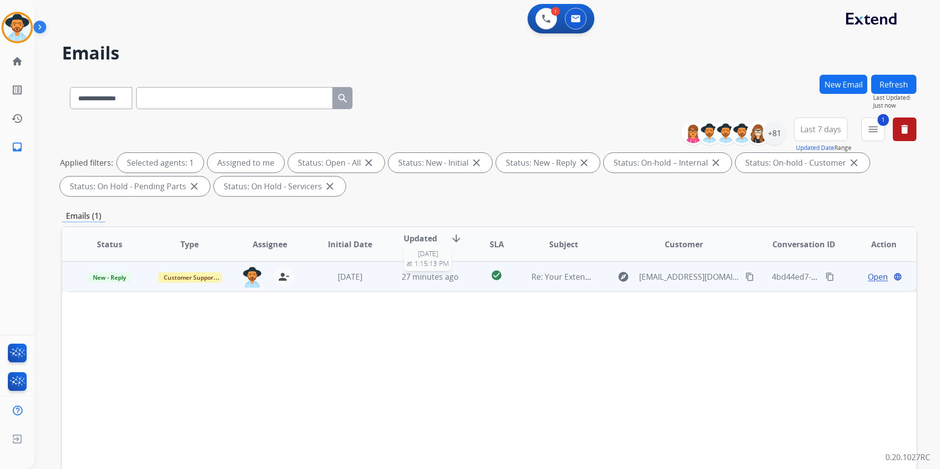
click at [437, 275] on span "27 minutes ago" at bounding box center [430, 276] width 57 height 11
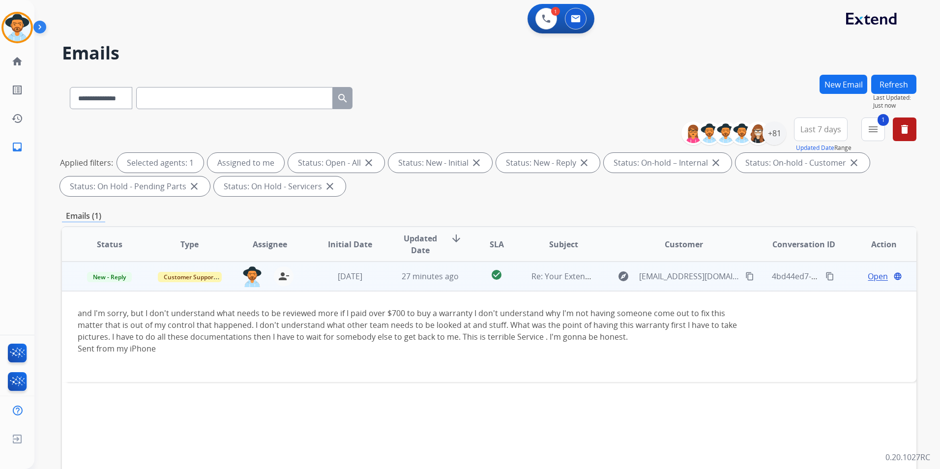
click at [876, 278] on span "Open" at bounding box center [878, 276] width 20 height 12
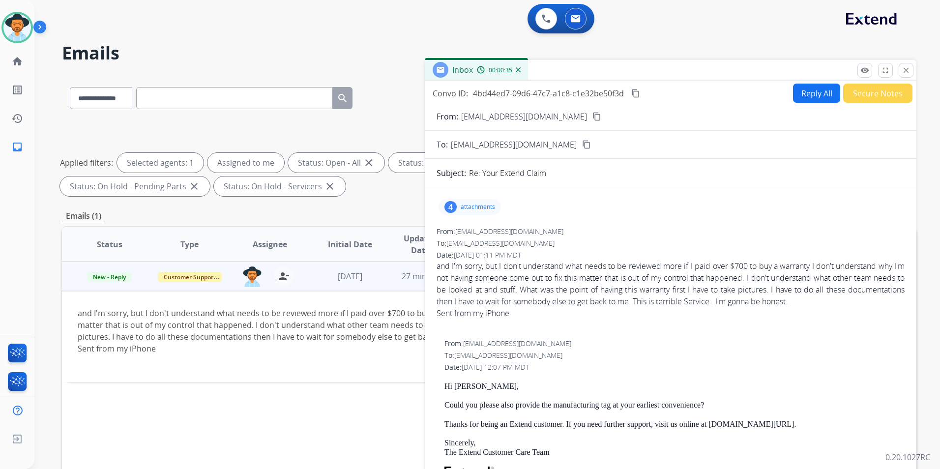
click at [597, 273] on span "and I'm sorry, but I don't understand what needs to be reviewed more if I paid …" at bounding box center [671, 295] width 468 height 71
click at [811, 95] on button "Reply All" at bounding box center [816, 93] width 47 height 19
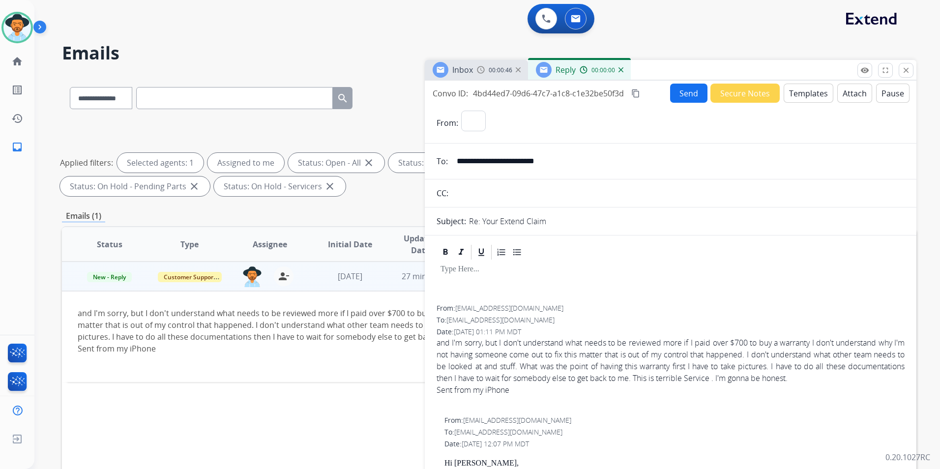
select select "**********"
click at [817, 99] on button "Templates" at bounding box center [809, 93] width 50 height 19
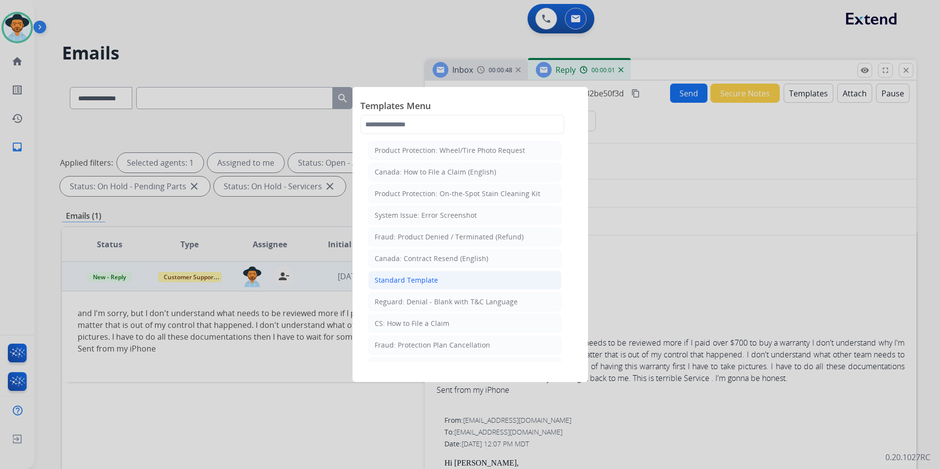
click at [455, 278] on li "Standard Template" at bounding box center [464, 280] width 193 height 19
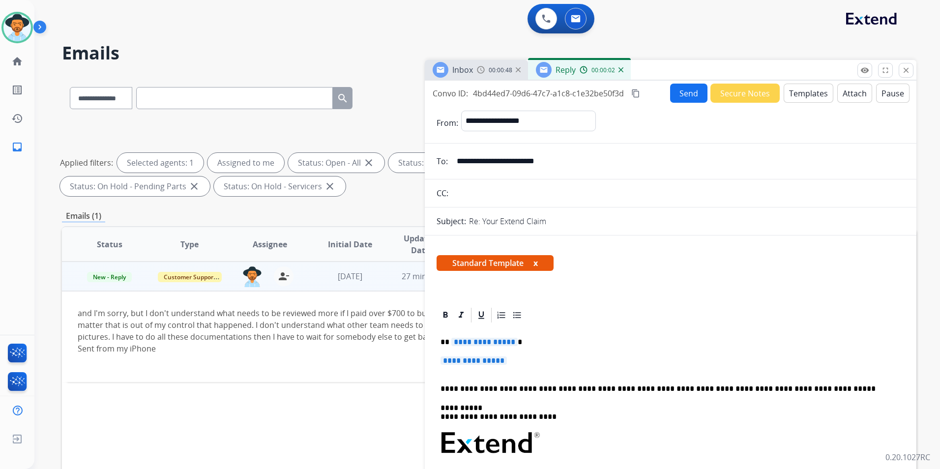
click at [466, 358] on span "**********" at bounding box center [474, 360] width 66 height 8
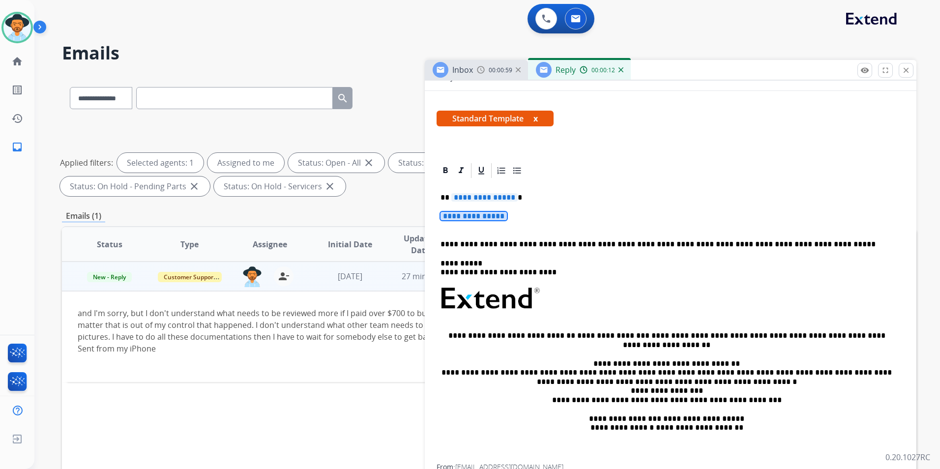
scroll to position [98, 0]
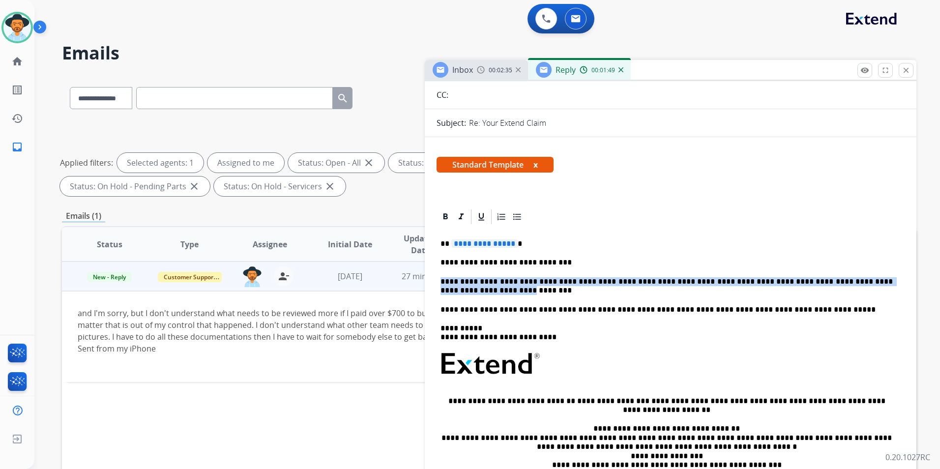
drag, startPoint x: 895, startPoint y: 281, endPoint x: 473, endPoint y: 296, distance: 421.6
click at [439, 287] on div "**********" at bounding box center [671, 377] width 468 height 303
drag, startPoint x: 477, startPoint y: 294, endPoint x: 497, endPoint y: 302, distance: 21.2
click at [441, 279] on div "**********" at bounding box center [671, 377] width 468 height 303
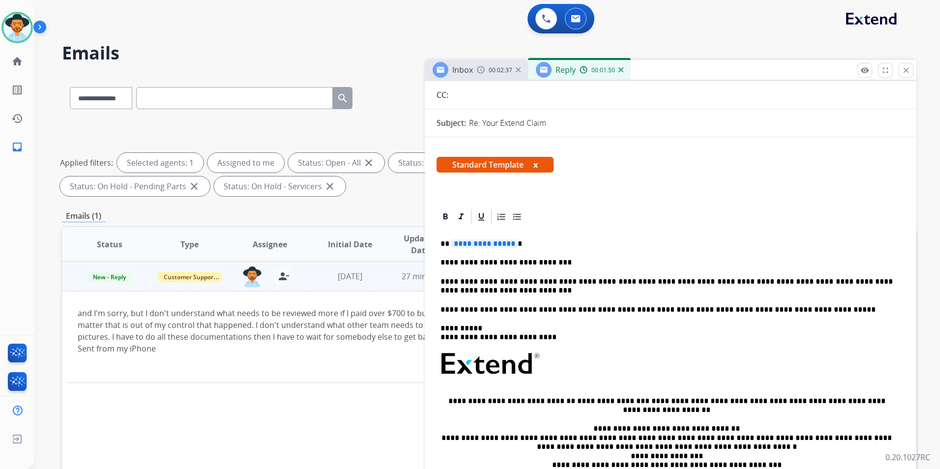
drag, startPoint x: 495, startPoint y: 299, endPoint x: 487, endPoint y: 294, distance: 9.7
click at [492, 296] on div "**********" at bounding box center [671, 377] width 468 height 303
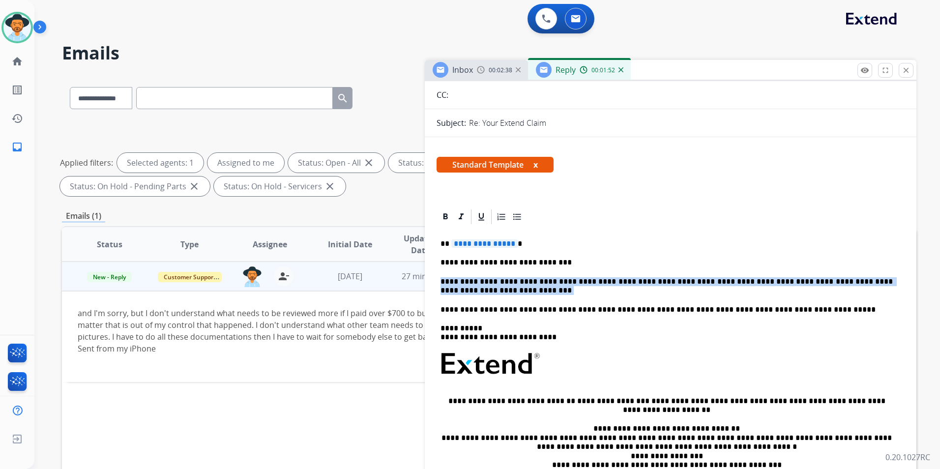
drag, startPoint x: 472, startPoint y: 289, endPoint x: 439, endPoint y: 281, distance: 34.8
click at [437, 277] on div "**********" at bounding box center [671, 377] width 468 height 303
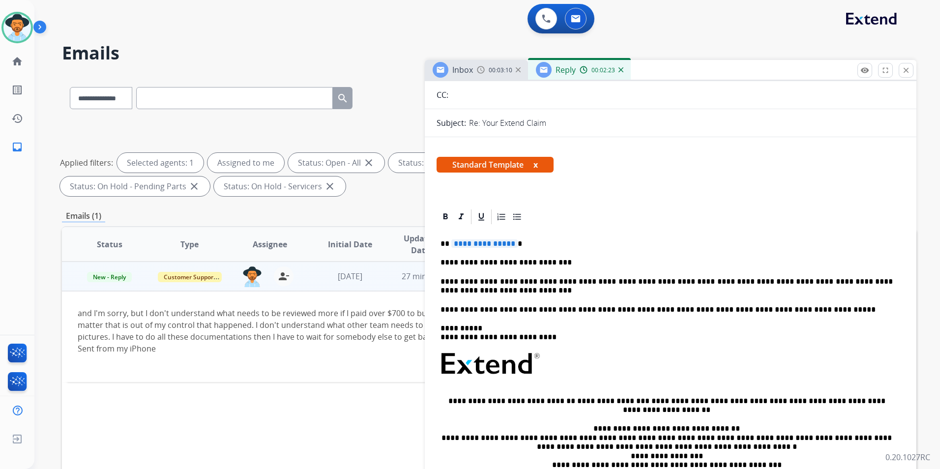
click at [474, 244] on span "**********" at bounding box center [484, 243] width 66 height 8
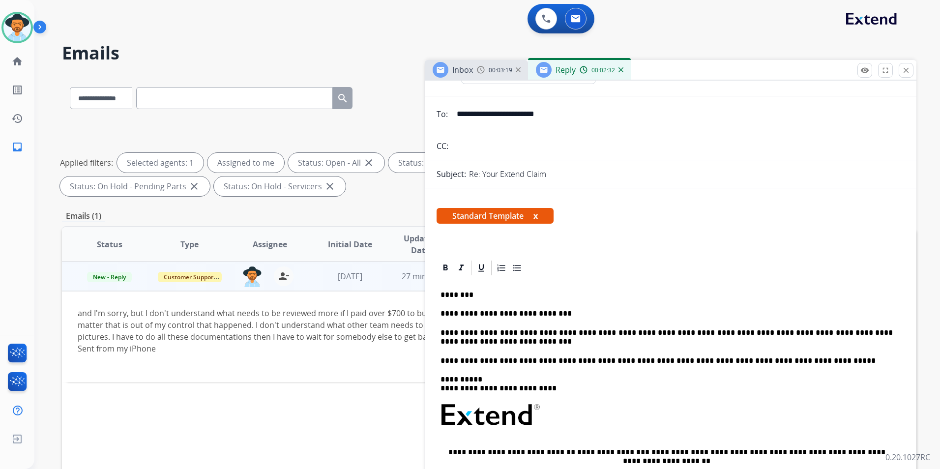
scroll to position [0, 0]
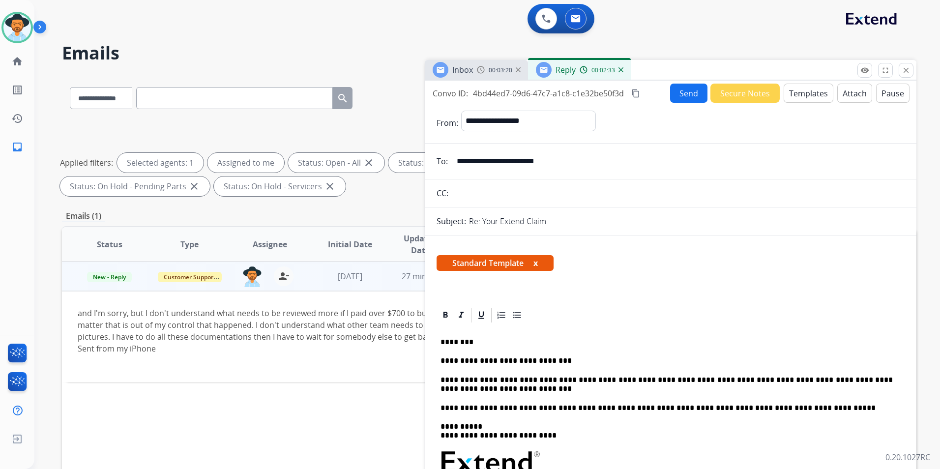
click at [679, 91] on button "Send" at bounding box center [688, 93] width 37 height 19
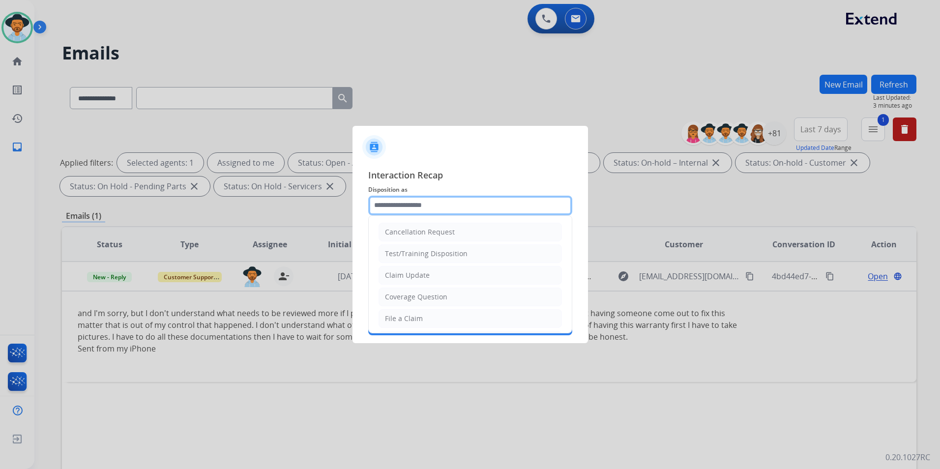
click at [410, 212] on input "text" at bounding box center [470, 206] width 204 height 20
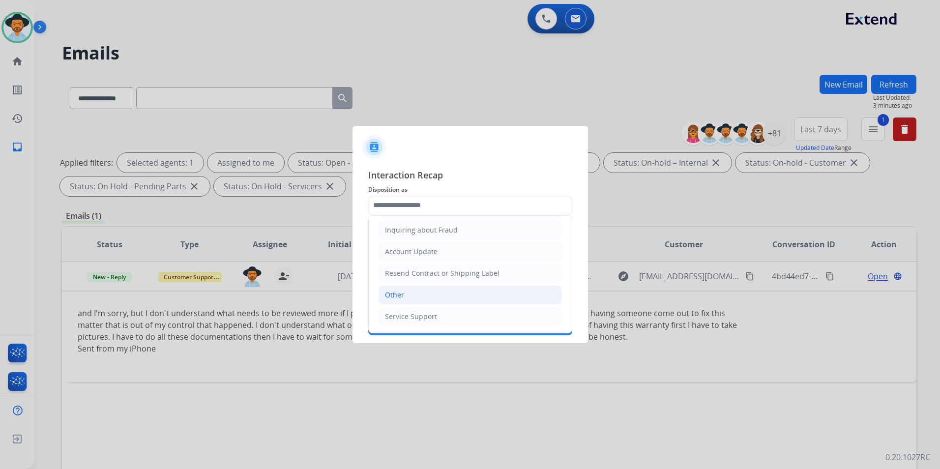
click at [421, 300] on li "Other" at bounding box center [470, 295] width 183 height 19
type input "*****"
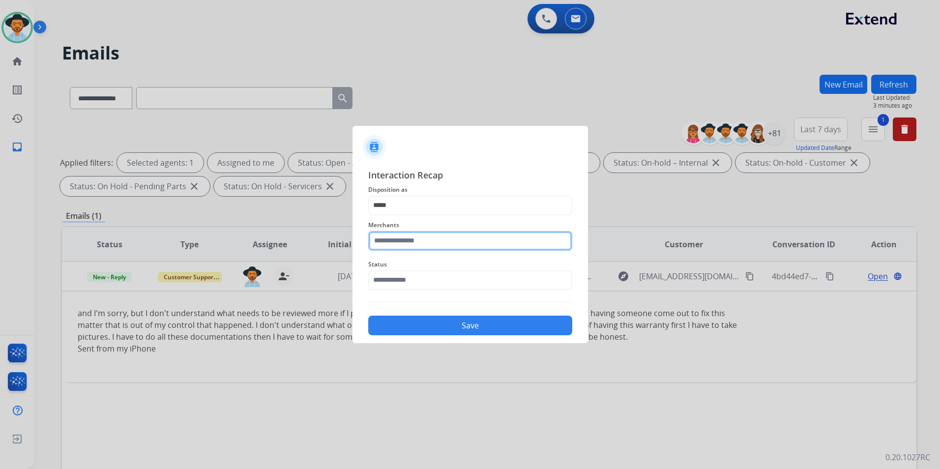
click at [423, 245] on input "text" at bounding box center [470, 241] width 204 height 20
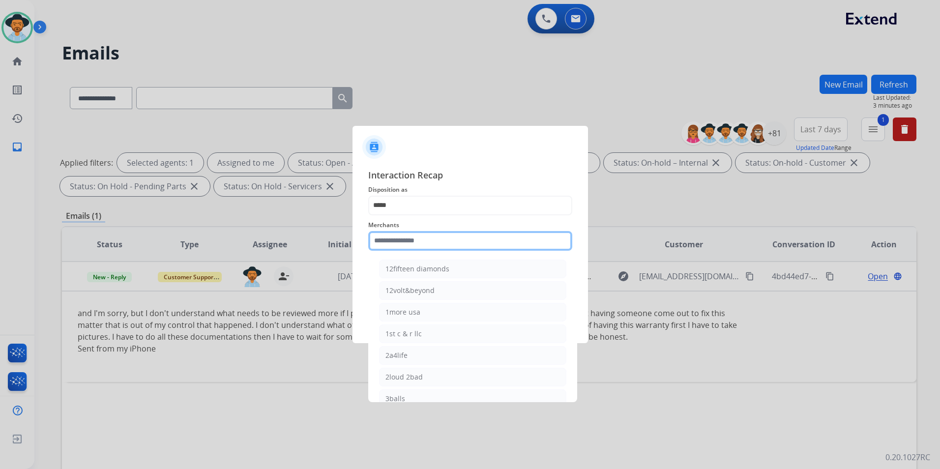
type input "***"
type input "**********"
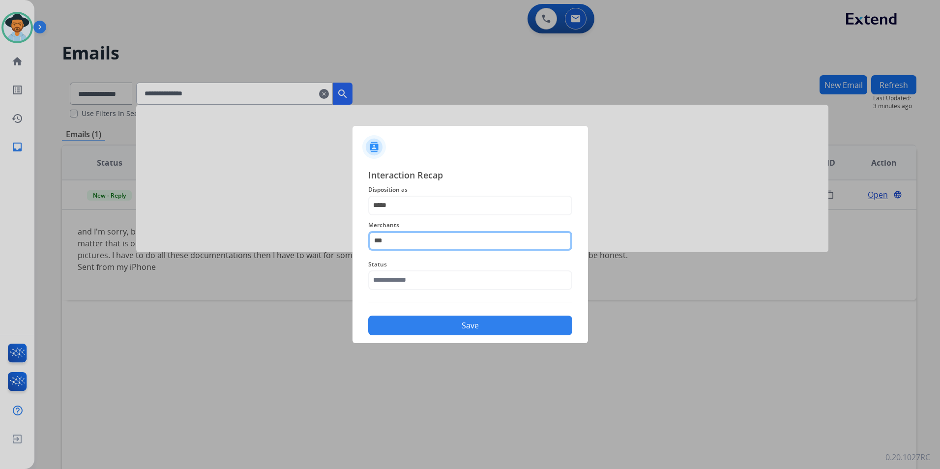
click at [424, 246] on input "***" at bounding box center [470, 241] width 204 height 20
type input "*"
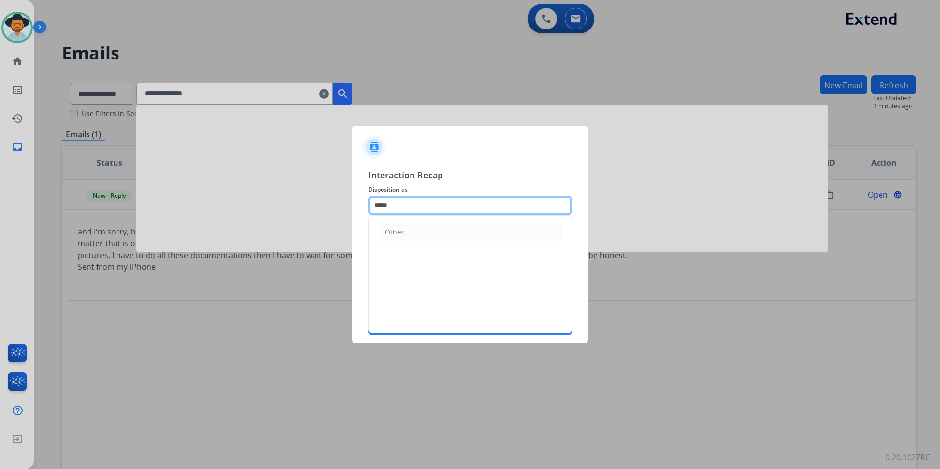
drag, startPoint x: 448, startPoint y: 197, endPoint x: 443, endPoint y: 206, distance: 10.1
click at [447, 199] on input "*****" at bounding box center [470, 206] width 204 height 20
click at [412, 233] on li "Other" at bounding box center [470, 232] width 183 height 19
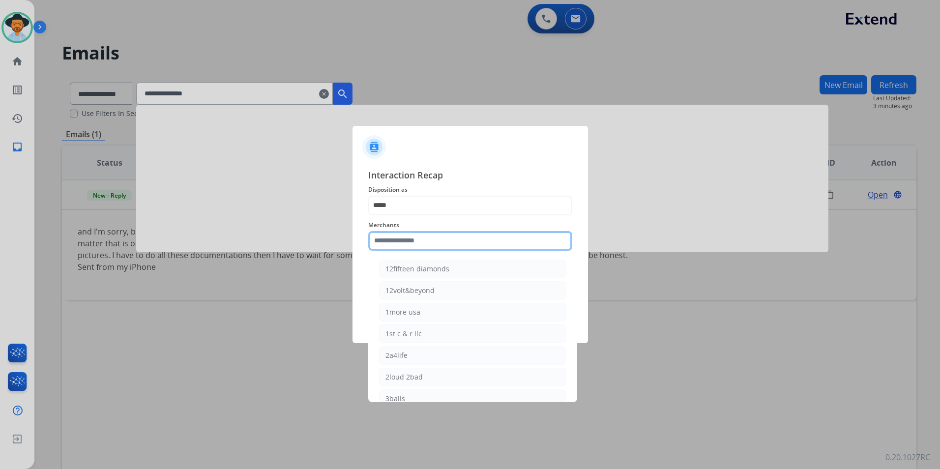
click at [408, 240] on input "text" at bounding box center [470, 241] width 204 height 20
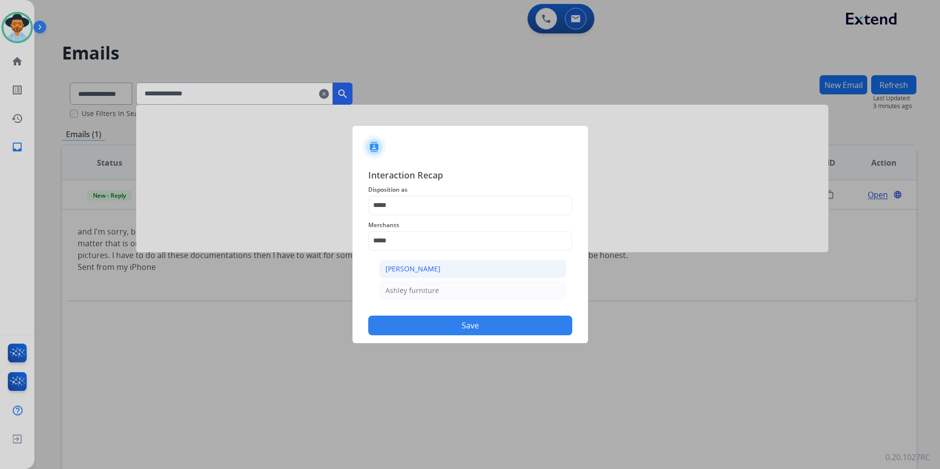
click at [402, 264] on div "[PERSON_NAME]" at bounding box center [412, 269] width 55 height 10
type input "**********"
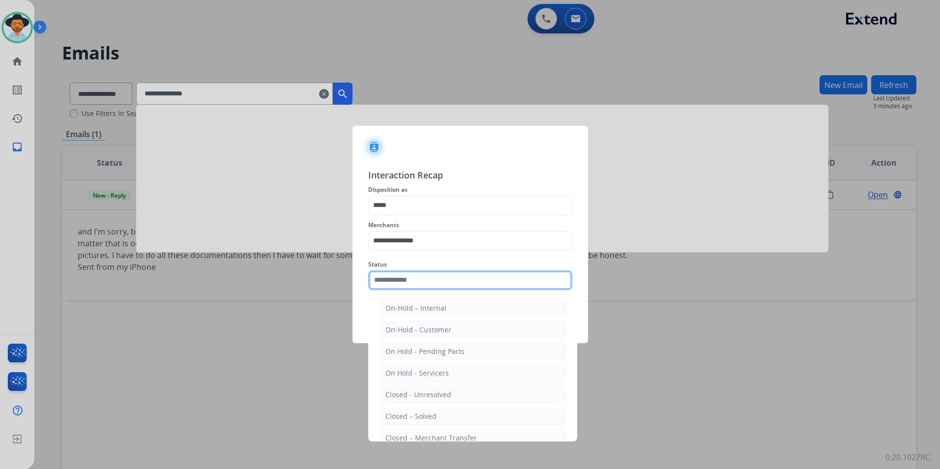
click at [400, 281] on input "text" at bounding box center [470, 280] width 204 height 20
click at [398, 414] on div "Closed – Solved" at bounding box center [410, 416] width 51 height 10
type input "**********"
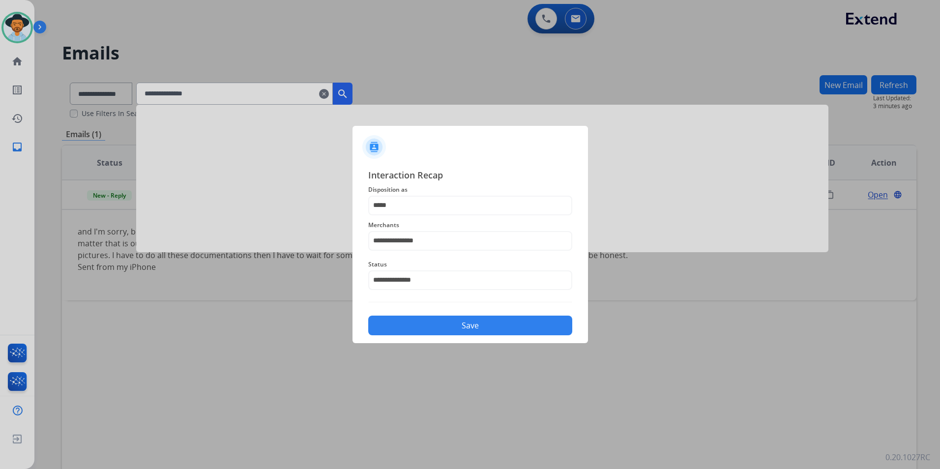
click at [478, 314] on div "Save" at bounding box center [470, 323] width 204 height 26
click at [475, 320] on button "Save" at bounding box center [470, 326] width 204 height 20
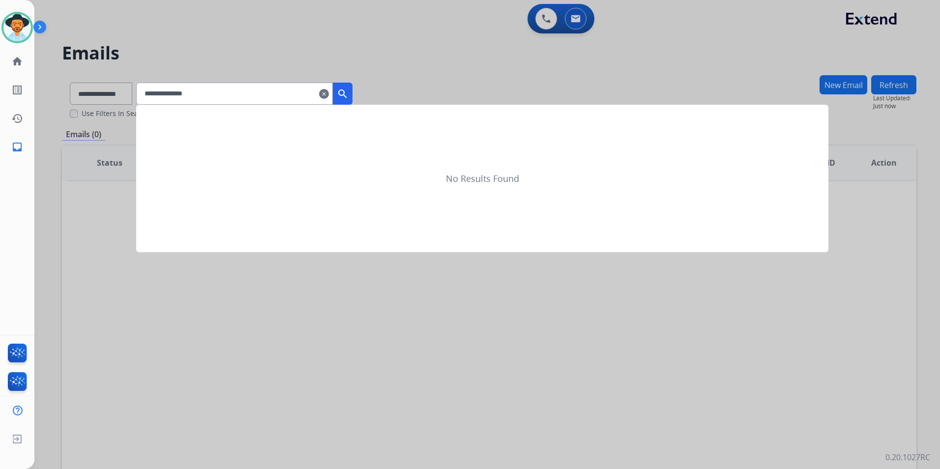
drag, startPoint x: 539, startPoint y: 356, endPoint x: 525, endPoint y: 358, distance: 13.8
click at [541, 356] on div at bounding box center [470, 234] width 940 height 469
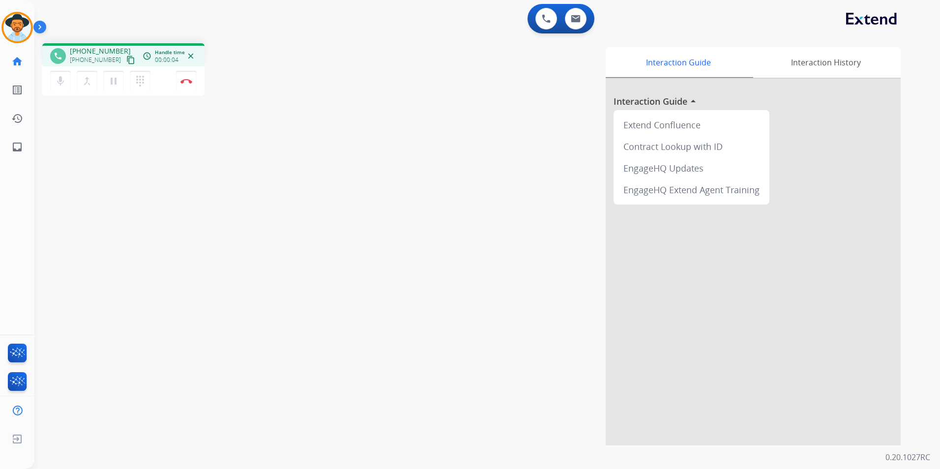
click at [126, 60] on mat-icon "content_copy" at bounding box center [130, 60] width 9 height 9
click at [142, 80] on mat-icon "dialpad" at bounding box center [140, 81] width 12 height 12
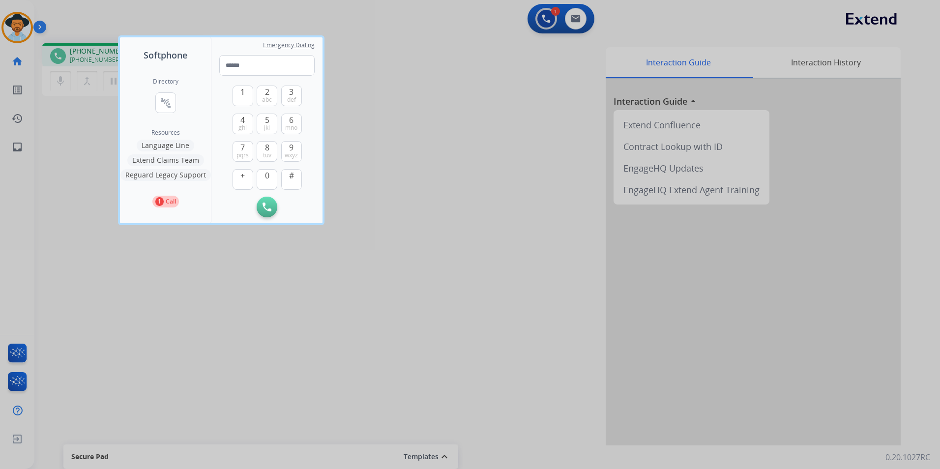
click at [473, 165] on div at bounding box center [470, 234] width 940 height 469
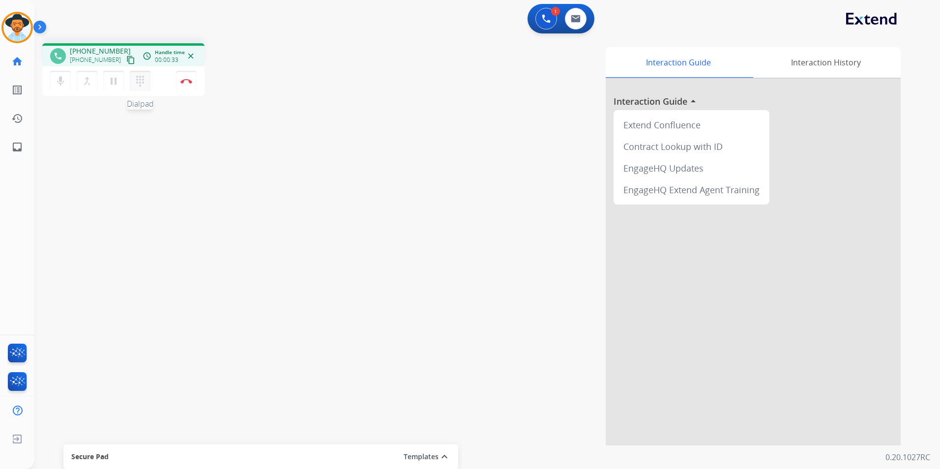
click at [146, 80] on button "dialpad Dialpad" at bounding box center [140, 81] width 21 height 21
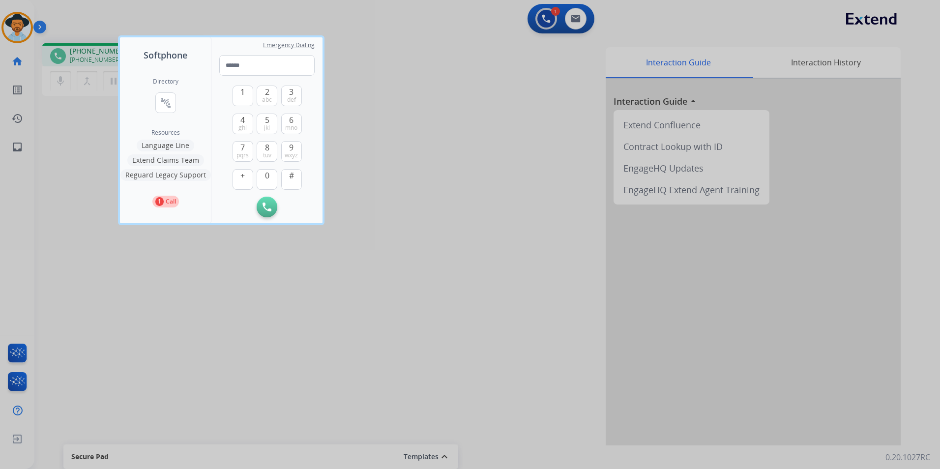
drag, startPoint x: 172, startPoint y: 144, endPoint x: 176, endPoint y: 132, distance: 12.9
click at [173, 144] on button "Language Line" at bounding box center [166, 146] width 58 height 12
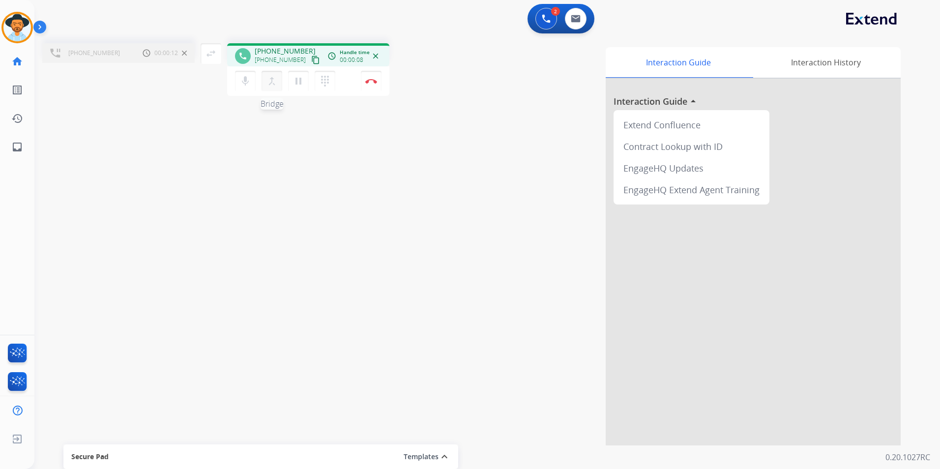
click at [272, 79] on mat-icon "merge_type" at bounding box center [272, 81] width 12 height 12
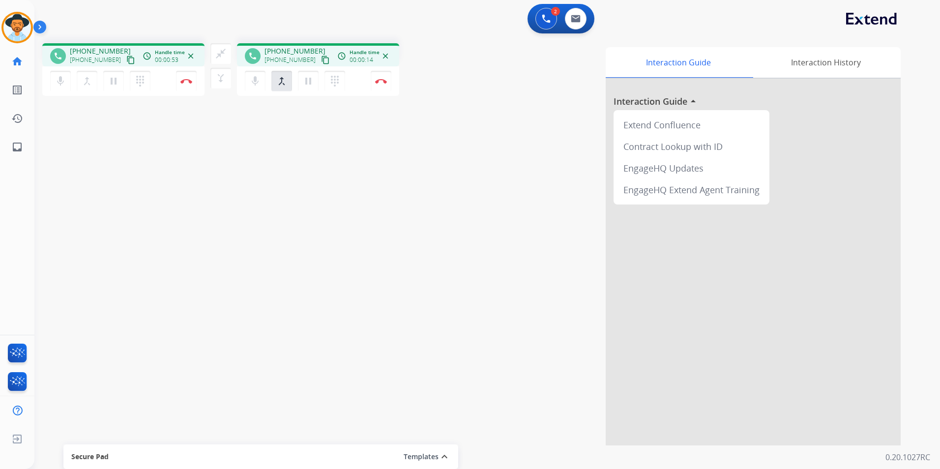
click at [126, 59] on mat-icon "content_copy" at bounding box center [130, 60] width 9 height 9
click at [188, 84] on button "Disconnect" at bounding box center [186, 81] width 21 height 21
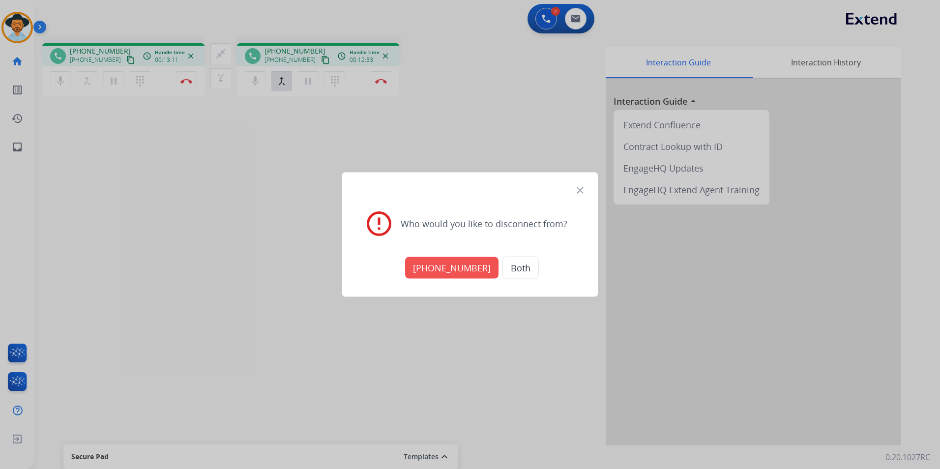
click at [519, 263] on button "Both" at bounding box center [520, 268] width 36 height 23
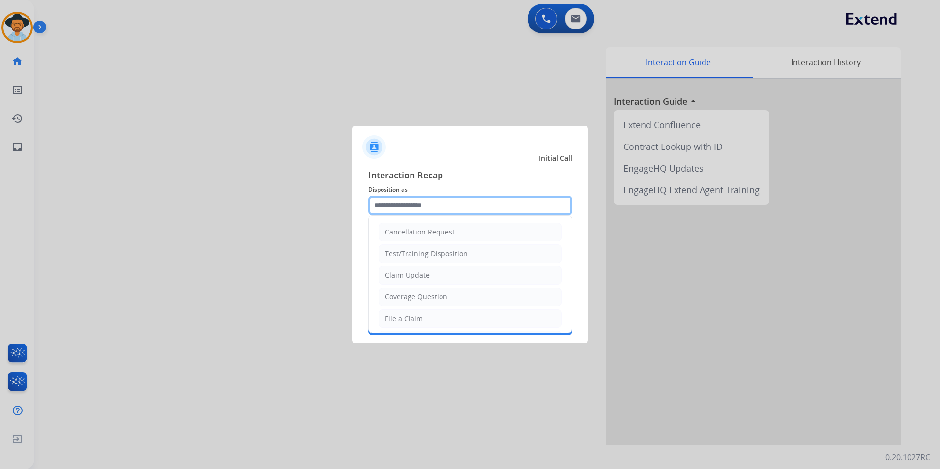
click at [410, 204] on input "text" at bounding box center [470, 206] width 204 height 20
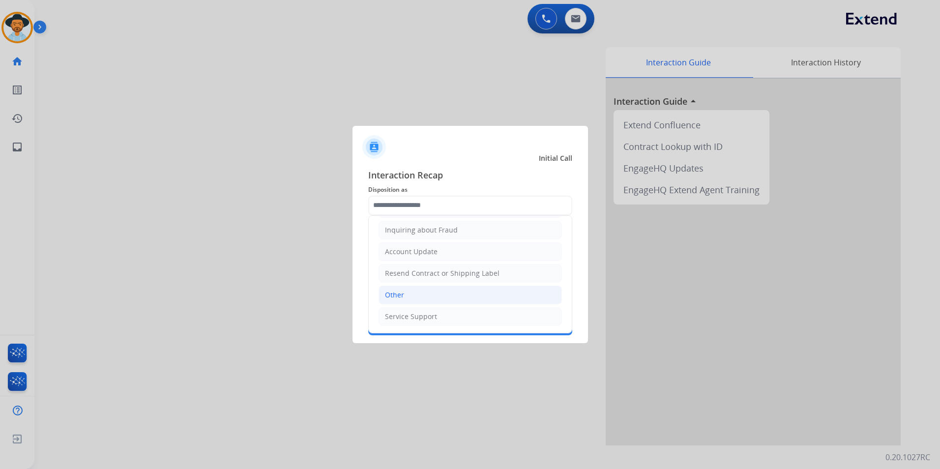
click at [415, 296] on li "Other" at bounding box center [470, 295] width 183 height 19
type input "*****"
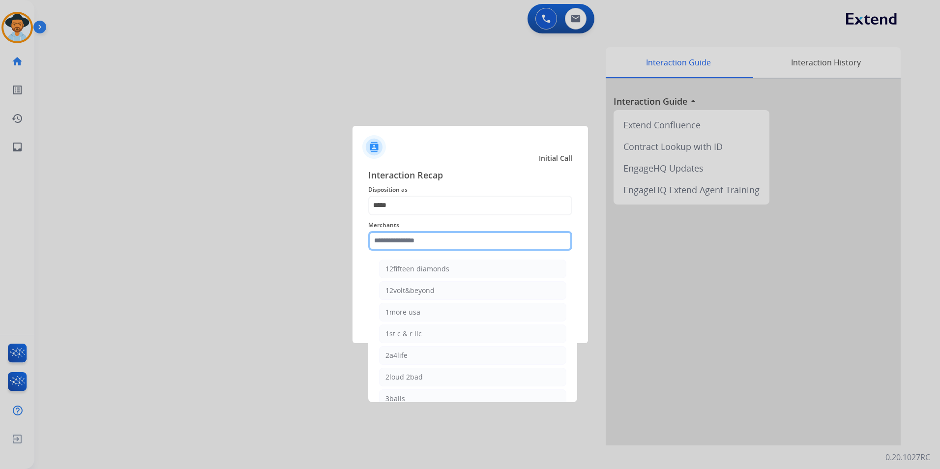
click at [401, 237] on input "text" at bounding box center [470, 241] width 204 height 20
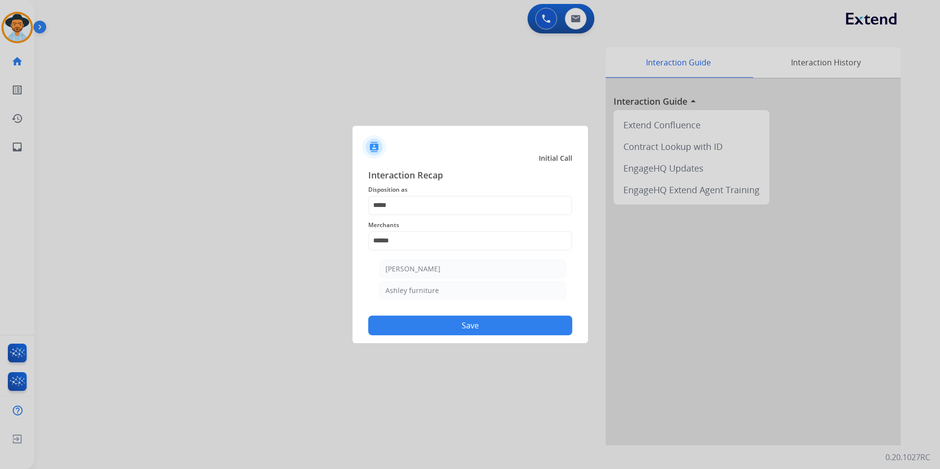
drag, startPoint x: 427, startPoint y: 269, endPoint x: 428, endPoint y: 275, distance: 6.5
click at [428, 269] on div "[PERSON_NAME]" at bounding box center [412, 269] width 55 height 10
type input "**********"
click at [421, 317] on button "Save" at bounding box center [470, 326] width 204 height 20
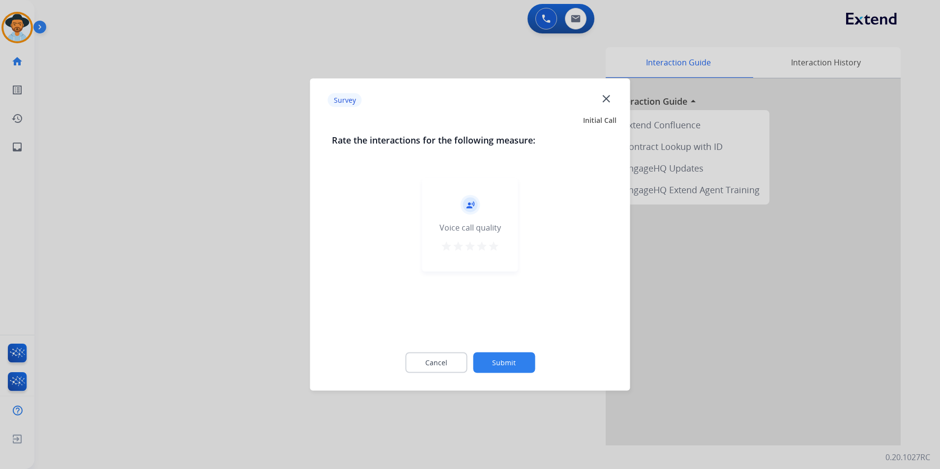
click at [496, 247] on mat-icon "star" at bounding box center [494, 246] width 12 height 12
click at [507, 364] on button "Submit" at bounding box center [504, 363] width 62 height 21
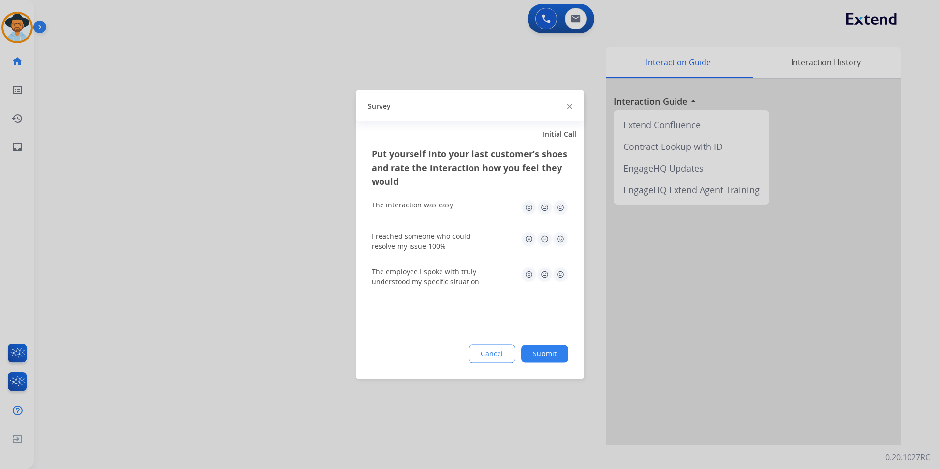
click at [565, 207] on img at bounding box center [561, 208] width 16 height 16
click at [563, 279] on img at bounding box center [561, 275] width 16 height 16
drag, startPoint x: 568, startPoint y: 241, endPoint x: 558, endPoint y: 242, distance: 9.4
click at [562, 241] on div "Put yourself into your last customer’s shoes and rate the interaction how you f…" at bounding box center [470, 263] width 228 height 232
click at [558, 242] on img at bounding box center [561, 240] width 16 height 16
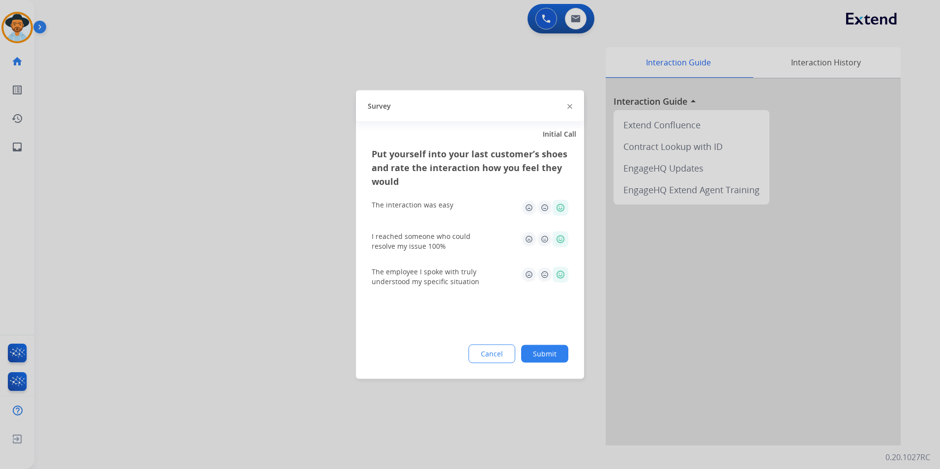
click at [543, 360] on button "Submit" at bounding box center [544, 354] width 47 height 18
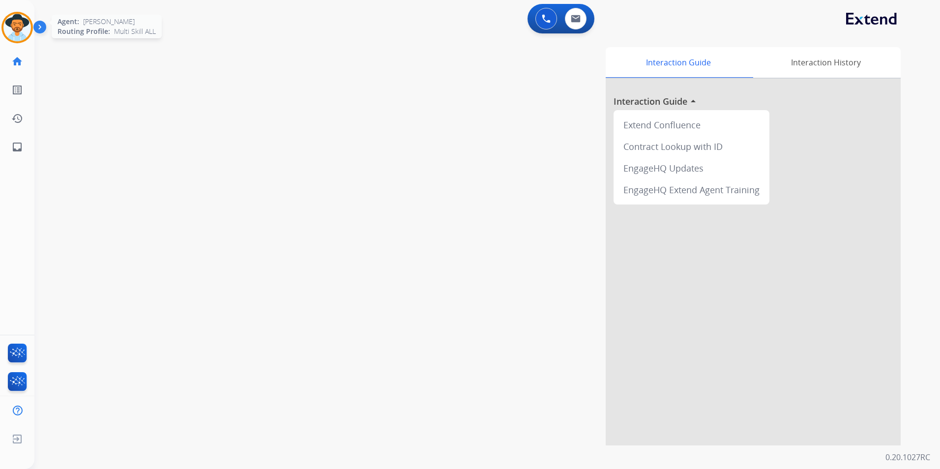
click at [20, 38] on img at bounding box center [17, 28] width 28 height 28
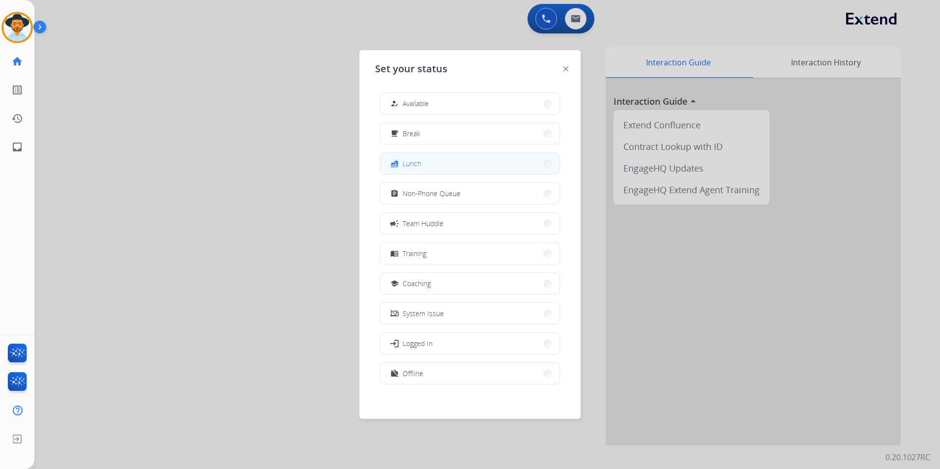
click at [442, 154] on button "fastfood Lunch" at bounding box center [470, 163] width 179 height 21
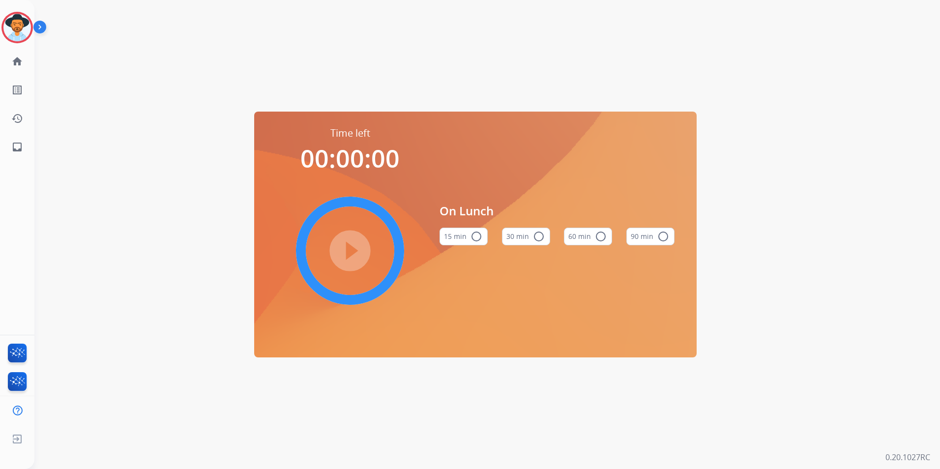
click at [571, 234] on button "60 min radio_button_unchecked" at bounding box center [588, 237] width 48 height 18
click at [346, 253] on mat-icon "play_circle_filled" at bounding box center [350, 251] width 12 height 12
